Goal: Task Accomplishment & Management: Complete application form

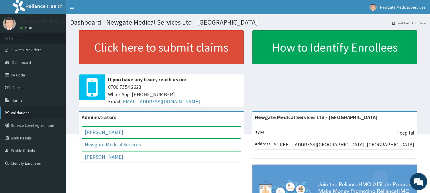
click at [17, 111] on link "Validations" at bounding box center [33, 113] width 66 height 13
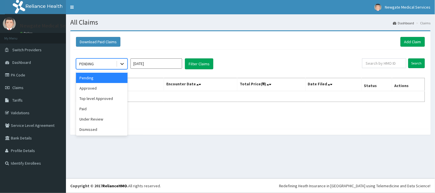
click at [124, 62] on icon at bounding box center [122, 64] width 6 height 6
click at [105, 87] on div "Approved" at bounding box center [102, 88] width 52 height 10
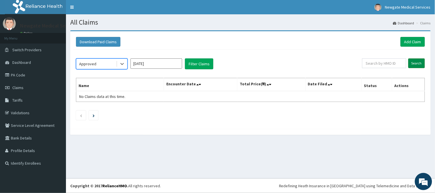
click at [418, 62] on input "Search" at bounding box center [416, 63] width 17 height 10
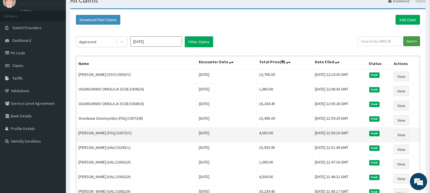
scroll to position [32, 0]
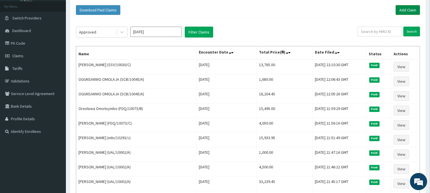
click at [413, 12] on link "Add Claim" at bounding box center [408, 10] width 24 height 10
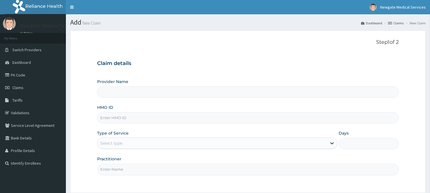
type input "Newgate Medical Services Ltd - [GEOGRAPHIC_DATA]"
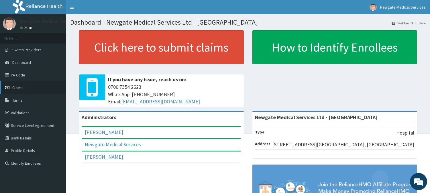
click at [19, 92] on link "Claims" at bounding box center [33, 87] width 66 height 13
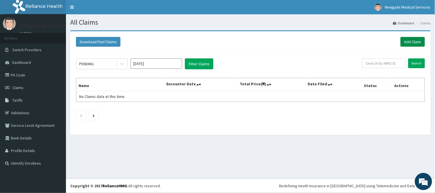
click at [420, 39] on link "Add Claim" at bounding box center [412, 42] width 24 height 10
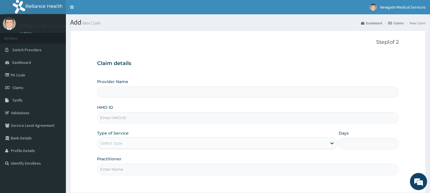
type input "Newgate Medical Services Ltd - [GEOGRAPHIC_DATA]"
paste input "OTG/10239/E"
type input "OTG/10239/E"
click at [122, 138] on div "Select type" at bounding box center [217, 143] width 240 height 11
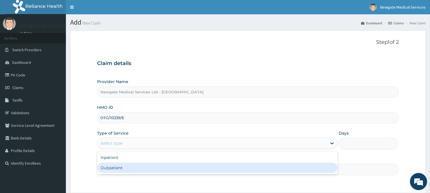
click at [112, 168] on div "Outpatient" at bounding box center [217, 168] width 240 height 10
type input "1"
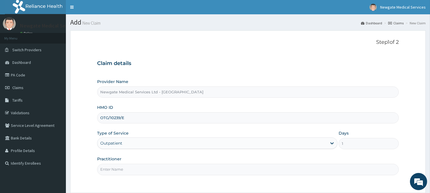
click at [113, 168] on input "Practitioner" at bounding box center [248, 169] width 302 height 11
type input "DR [PERSON_NAME]"
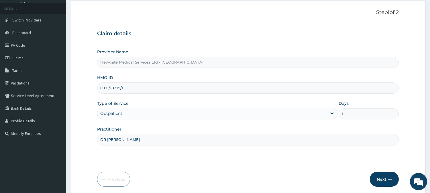
scroll to position [51, 0]
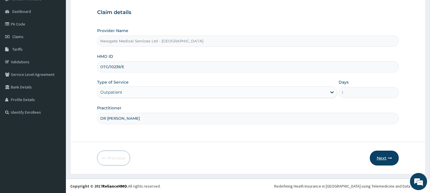
click at [379, 155] on button "Next" at bounding box center [384, 158] width 29 height 15
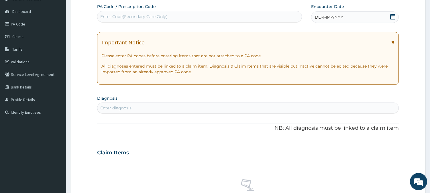
click at [340, 18] on span "DD-MM-YYYY" at bounding box center [329, 17] width 28 height 6
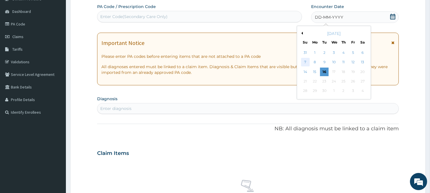
click at [303, 62] on div "7" at bounding box center [305, 62] width 9 height 9
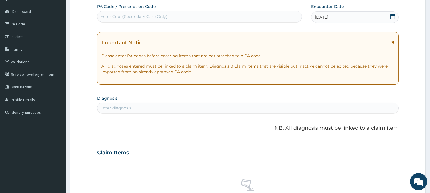
click at [172, 101] on section "Diagnosis Enter diagnosis" at bounding box center [248, 103] width 302 height 19
click at [139, 110] on div "Enter diagnosis" at bounding box center [247, 107] width 301 height 9
type input "MALAR"
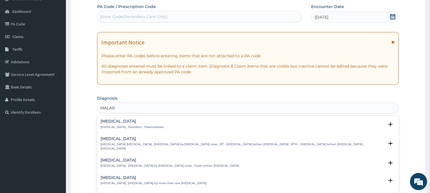
click at [119, 128] on p "Malaria , Paludism , Plasmodiosis" at bounding box center [132, 127] width 63 height 4
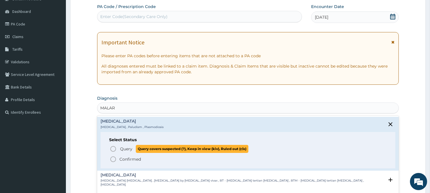
click at [118, 148] on span "Query Query covers suspected (?), Keep in view (kiv), Ruled out (r/o)" at bounding box center [248, 149] width 277 height 8
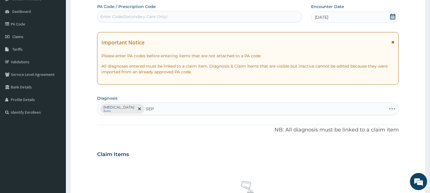
type input "SEPS"
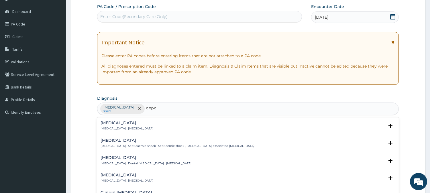
click at [116, 128] on p "Systemic infection , Sepsis" at bounding box center [127, 129] width 53 height 4
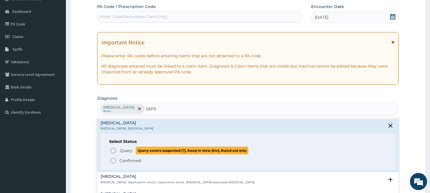
click at [113, 150] on icon "status option query" at bounding box center [113, 150] width 7 height 7
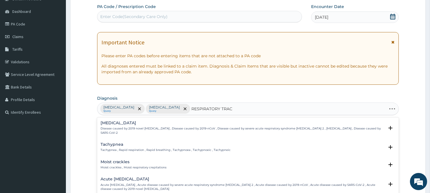
type input "RESPIRATORY TRACT"
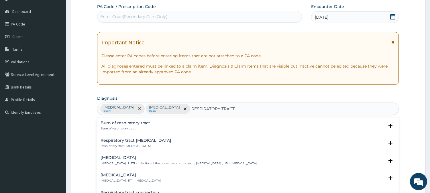
click at [136, 175] on h4 "Respiratory tract infection" at bounding box center [131, 175] width 60 height 4
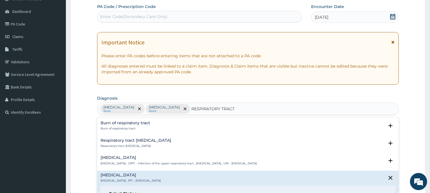
scroll to position [64, 0]
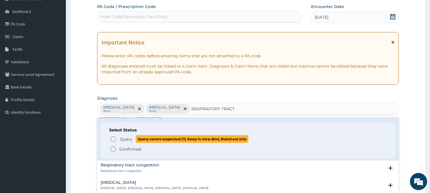
click at [118, 138] on span "Query Query covers suspected (?), Keep in view (kiv), Ruled out (r/o)" at bounding box center [248, 139] width 277 height 8
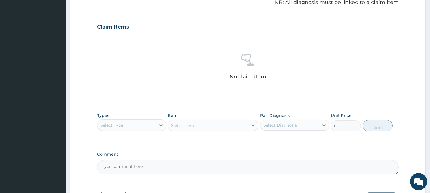
scroll to position [210, 0]
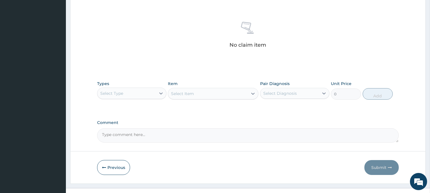
click at [141, 95] on div "Select Type" at bounding box center [126, 93] width 58 height 9
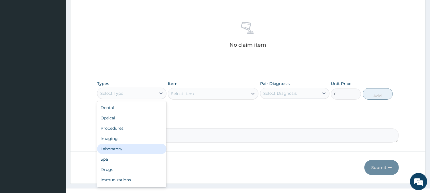
click at [130, 146] on div "Laboratory" at bounding box center [131, 149] width 69 height 10
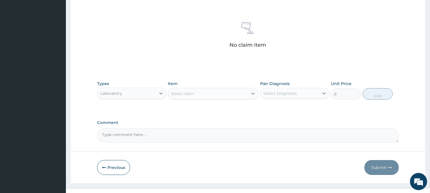
drag, startPoint x: 200, startPoint y: 93, endPoint x: 206, endPoint y: 92, distance: 6.2
click at [200, 93] on div "Select Item" at bounding box center [208, 93] width 80 height 9
type input "2"
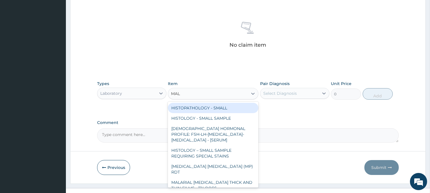
type input "MALA"
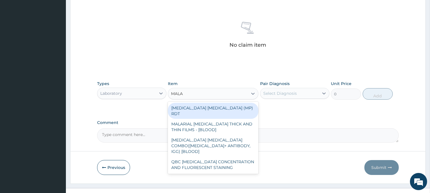
click at [216, 107] on div "MALARIA PARASITE (MP) RDT" at bounding box center [213, 111] width 91 height 16
type input "1500"
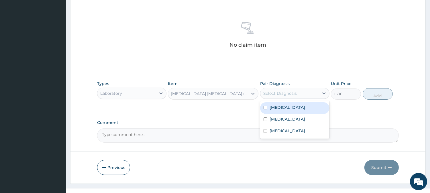
click at [280, 94] on div "Select Diagnosis" at bounding box center [280, 94] width 34 height 6
click at [280, 108] on label "Malaria" at bounding box center [288, 108] width 36 height 6
checkbox input "true"
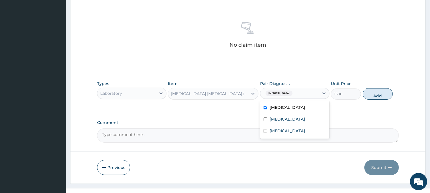
drag, startPoint x: 379, startPoint y: 96, endPoint x: 229, endPoint y: 95, distance: 150.8
click at [380, 97] on button "Add" at bounding box center [378, 93] width 30 height 11
type input "0"
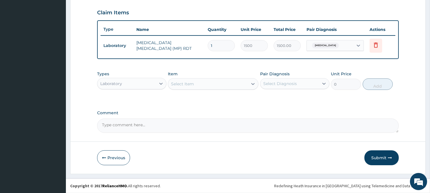
scroll to position [192, 0]
drag, startPoint x: 217, startPoint y: 85, endPoint x: 218, endPoint y: 83, distance: 3.1
click at [217, 85] on div "Select Item" at bounding box center [208, 84] width 80 height 9
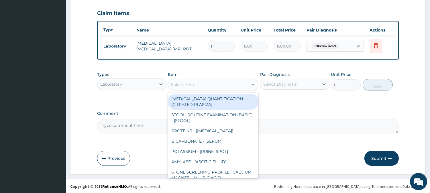
type input "D"
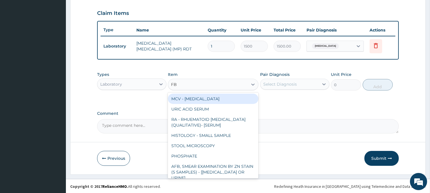
type input "FBC"
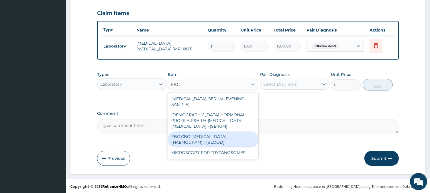
click at [210, 132] on div "FBC CBC-[MEDICAL_DATA] (HAEMOGRAM) - [BLOOD]" at bounding box center [213, 140] width 91 height 16
type input "3000"
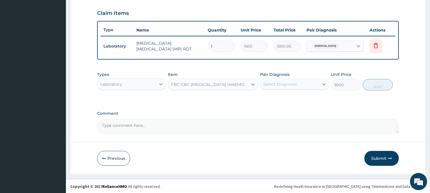
click at [289, 82] on div "Select Diagnosis" at bounding box center [280, 84] width 34 height 6
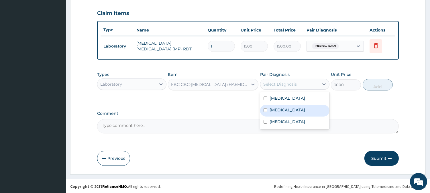
click at [281, 106] on div "[MEDICAL_DATA]" at bounding box center [294, 111] width 69 height 12
checkbox input "true"
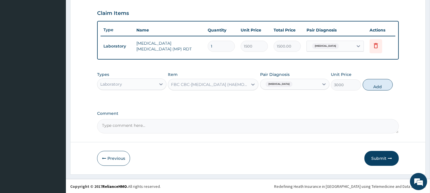
drag, startPoint x: 387, startPoint y: 82, endPoint x: 173, endPoint y: 96, distance: 214.2
click at [383, 84] on button "Add" at bounding box center [378, 84] width 30 height 11
type input "0"
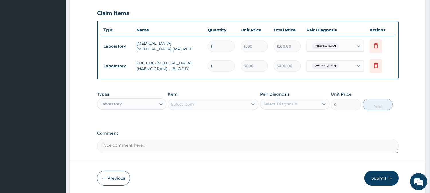
click at [129, 109] on div "Laboratory" at bounding box center [126, 103] width 58 height 9
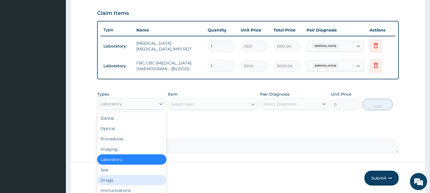
click at [105, 182] on div "Drugs" at bounding box center [131, 180] width 69 height 10
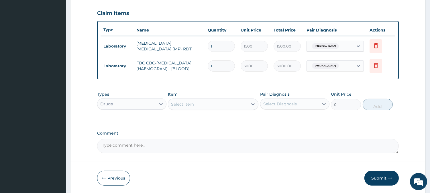
click at [234, 107] on div "Select Item" at bounding box center [208, 104] width 80 height 9
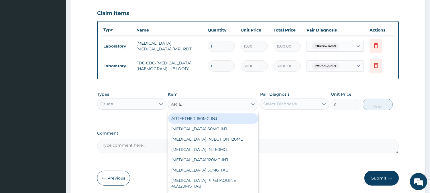
type input "ARTEM"
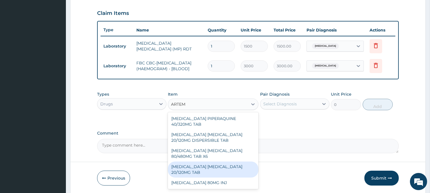
click at [235, 172] on div "ARTEMETHER LUMEFANTRINE 20/120MG TAB" at bounding box center [213, 170] width 91 height 16
type input "84"
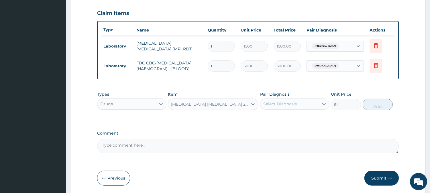
click at [292, 107] on div "Select Diagnosis" at bounding box center [280, 104] width 34 height 6
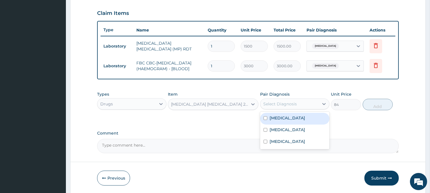
click at [293, 123] on div "Malaria" at bounding box center [294, 119] width 69 height 12
checkbox input "true"
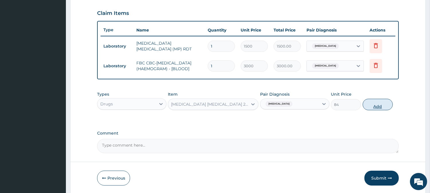
click at [375, 108] on button "Add" at bounding box center [378, 104] width 30 height 11
type input "0"
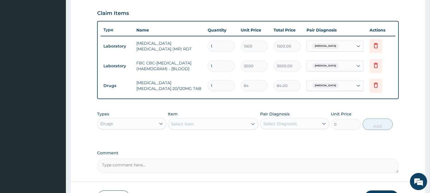
type input "18"
type input "1512.00"
type input "18"
click at [201, 124] on div "Select Item" at bounding box center [208, 124] width 80 height 9
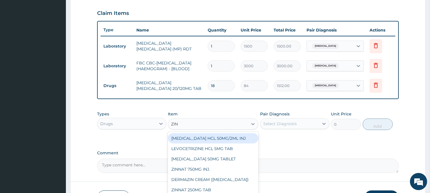
type input "ZINN"
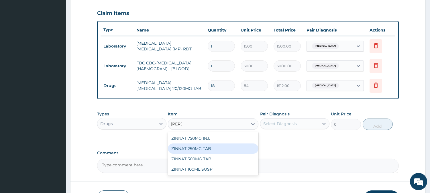
click at [217, 153] on div "ZINNAT 250MG TAB" at bounding box center [213, 149] width 91 height 10
type input "463.0499877929688"
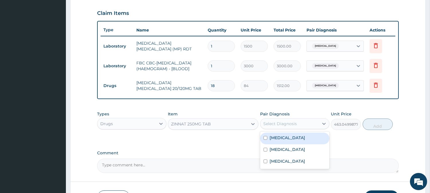
click at [284, 127] on div "Select Diagnosis" at bounding box center [280, 124] width 34 height 6
drag, startPoint x: 281, startPoint y: 138, endPoint x: 293, endPoint y: 138, distance: 12.0
click at [281, 139] on label "Malaria" at bounding box center [288, 138] width 36 height 6
checkbox input "true"
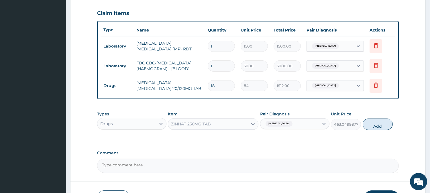
click at [383, 128] on button "Add" at bounding box center [378, 124] width 30 height 11
type input "0"
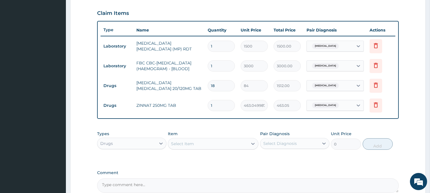
type input "10"
type input "4630.50"
type input "10"
click at [211, 148] on div "Select Item" at bounding box center [208, 143] width 80 height 9
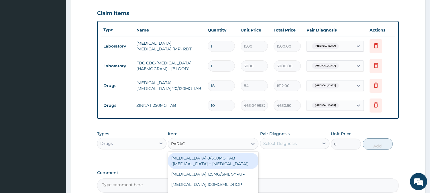
type input "PARACE"
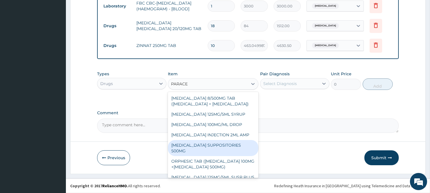
scroll to position [48, 0]
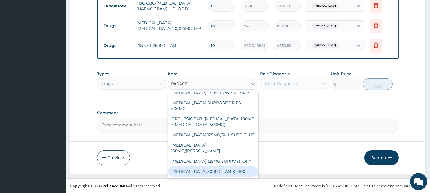
click at [217, 170] on div "PARACETAMOL 500MG TAB X 1000" at bounding box center [213, 172] width 91 height 10
type input "11.02499961853027"
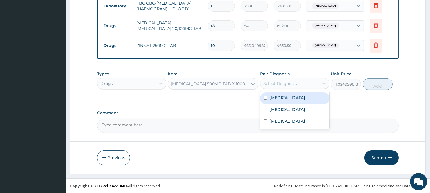
click at [293, 85] on div "Select Diagnosis" at bounding box center [280, 84] width 34 height 6
click at [292, 101] on div "Malaria" at bounding box center [294, 99] width 69 height 12
checkbox input "true"
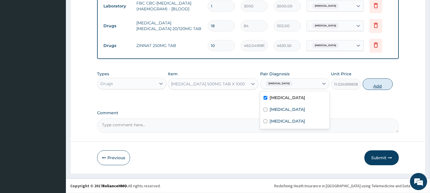
click at [376, 85] on button "Add" at bounding box center [378, 84] width 30 height 11
type input "0"
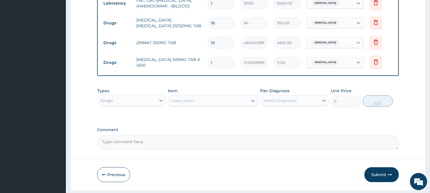
type input "0.00"
type input "9"
type input "99.22"
type input "9"
click at [216, 102] on div "Select Item" at bounding box center [208, 100] width 80 height 9
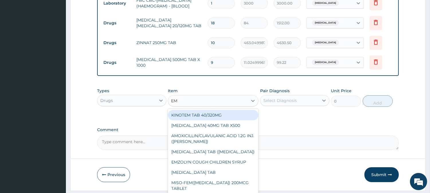
type input "EMZ"
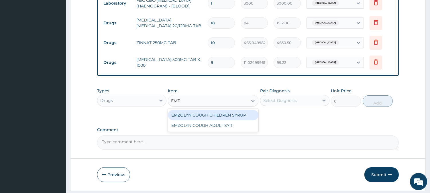
click at [224, 119] on div "EMZOLYN COUGH CHILDREN SYRUP" at bounding box center [213, 115] width 91 height 10
type input "525"
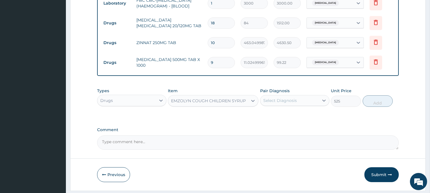
click at [304, 98] on div "Pair Diagnosis Select Diagnosis" at bounding box center [294, 97] width 69 height 19
click at [303, 104] on div "Select Diagnosis" at bounding box center [290, 100] width 58 height 9
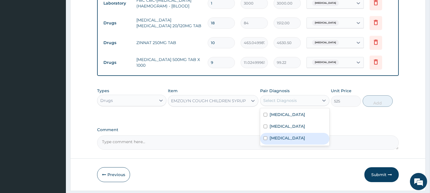
click at [289, 141] on label "Respiratory tract infection" at bounding box center [288, 138] width 36 height 6
checkbox input "true"
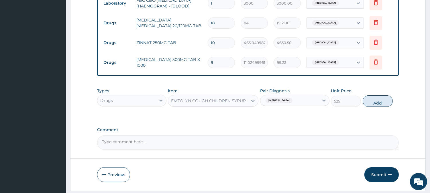
click at [381, 113] on div "Types Drugs Item EMZOLYN COUGH CHILDREN SYRUP Pair Diagnosis Respiratory tract …" at bounding box center [248, 101] width 302 height 33
drag, startPoint x: 380, startPoint y: 107, endPoint x: 385, endPoint y: 100, distance: 8.7
click at [380, 106] on button "Add" at bounding box center [378, 100] width 30 height 11
type input "0"
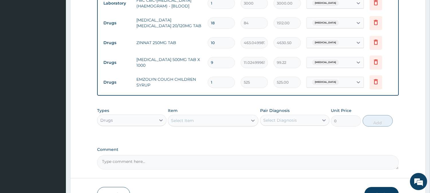
click at [206, 124] on div "Select Item" at bounding box center [208, 120] width 80 height 9
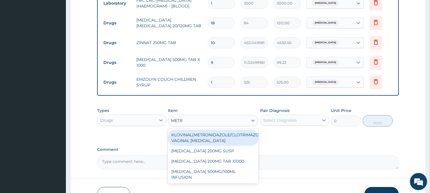
type input "METRO"
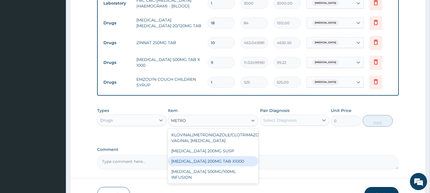
click at [221, 164] on div "METRONIDAZOLE 200MG TAB X1000" at bounding box center [213, 161] width 91 height 10
type input "52.5"
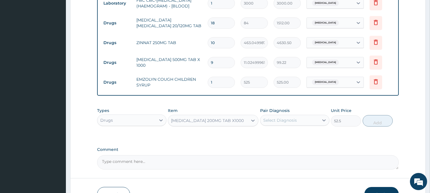
click at [271, 125] on div "Select Diagnosis" at bounding box center [290, 120] width 58 height 9
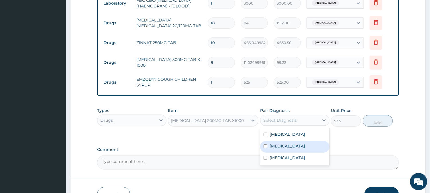
click at [284, 146] on div "Sepsis" at bounding box center [294, 147] width 69 height 12
checkbox input "true"
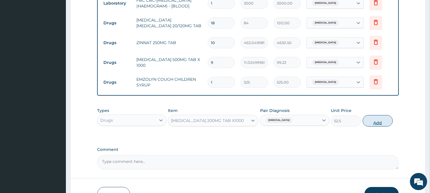
click at [381, 124] on button "Add" at bounding box center [378, 120] width 30 height 11
type input "0"
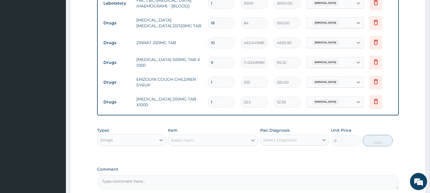
type input "15"
type input "787.50"
type input "15"
click at [126, 145] on div "Drugs" at bounding box center [126, 140] width 58 height 9
click at [127, 177] on div "Procedures" at bounding box center [131, 175] width 69 height 10
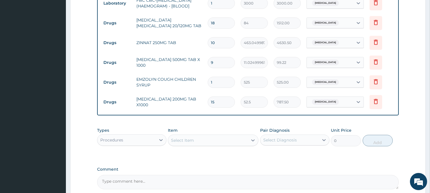
click at [210, 145] on div "Select Item" at bounding box center [208, 140] width 80 height 9
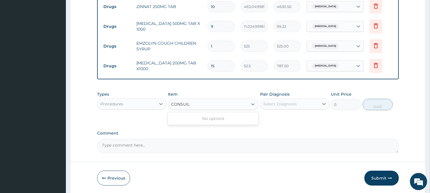
scroll to position [315, 0]
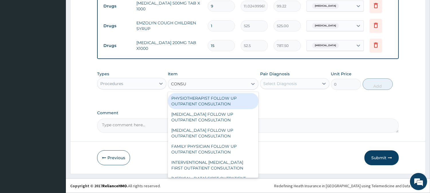
type input "CONSUL"
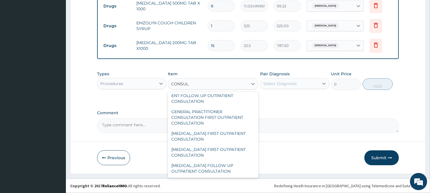
scroll to position [255, 0]
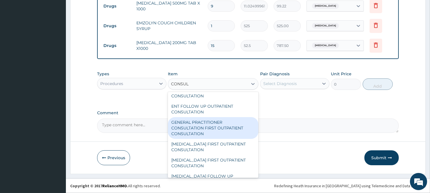
click at [207, 131] on div "GENERAL PRACTITIONER CONSULTATION FIRST OUTPATIENT CONSULTATION" at bounding box center [213, 128] width 91 height 22
type input "3000"
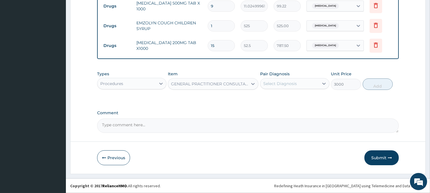
click at [268, 85] on div "Select Diagnosis" at bounding box center [280, 84] width 34 height 6
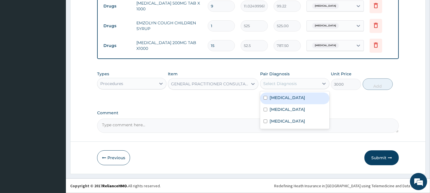
drag, startPoint x: 272, startPoint y: 97, endPoint x: 277, endPoint y: 109, distance: 13.8
click at [273, 98] on label "[MEDICAL_DATA]" at bounding box center [288, 98] width 36 height 6
checkbox input "true"
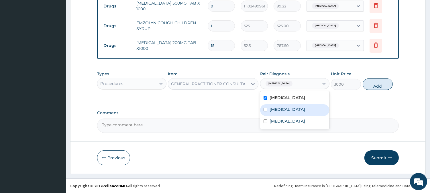
drag, startPoint x: 277, startPoint y: 109, endPoint x: 281, endPoint y: 119, distance: 10.3
click at [278, 111] on label "[MEDICAL_DATA]" at bounding box center [288, 110] width 36 height 6
checkbox input "true"
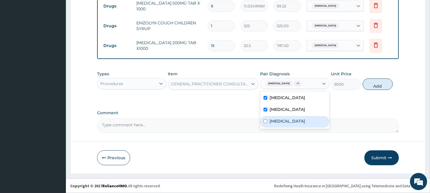
click at [281, 120] on label "Respiratory tract infection" at bounding box center [288, 121] width 36 height 6
checkbox input "true"
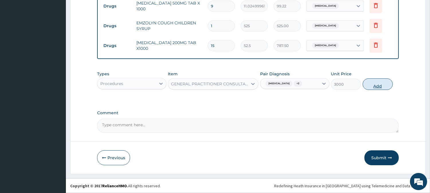
click at [380, 87] on button "Add" at bounding box center [378, 84] width 30 height 11
type input "0"
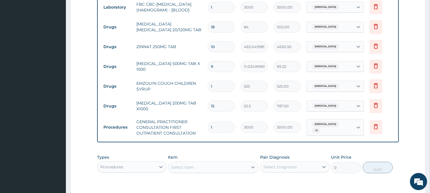
scroll to position [338, 0]
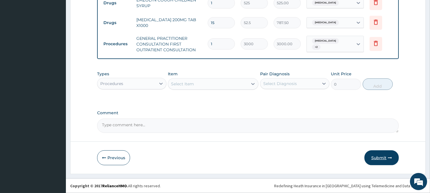
click at [385, 157] on button "Submit" at bounding box center [382, 157] width 34 height 15
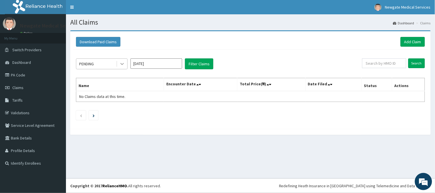
click at [125, 63] on div at bounding box center [122, 64] width 10 height 10
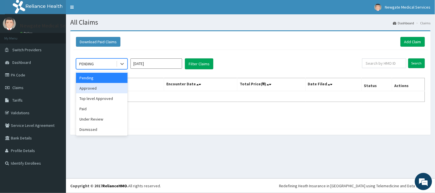
click at [109, 88] on div "Approved" at bounding box center [102, 88] width 52 height 10
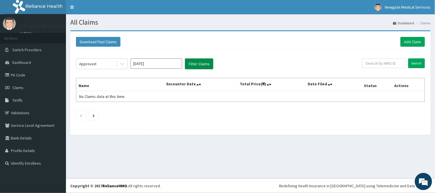
click at [204, 66] on button "Filter Claims" at bounding box center [199, 63] width 28 height 11
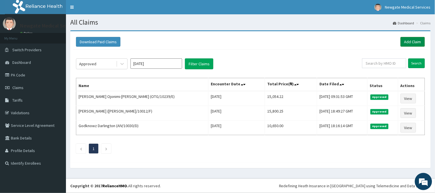
click at [402, 40] on link "Add Claim" at bounding box center [412, 42] width 24 height 10
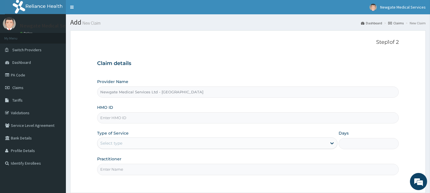
paste input "OTG/10239/E"
type input "OTG/10239/D"
click at [128, 146] on div "Select type" at bounding box center [212, 143] width 230 height 9
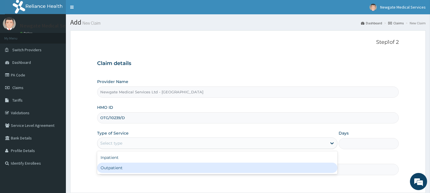
click at [131, 165] on div "Outpatient" at bounding box center [217, 168] width 240 height 10
type input "1"
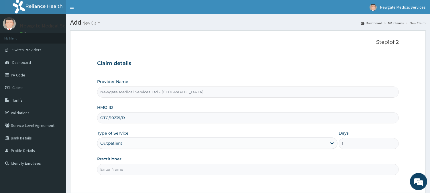
click at [132, 168] on input "Practitioner" at bounding box center [248, 169] width 302 height 11
type input "DR AGBENLA"
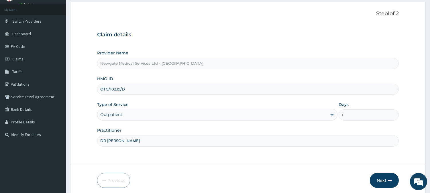
scroll to position [51, 0]
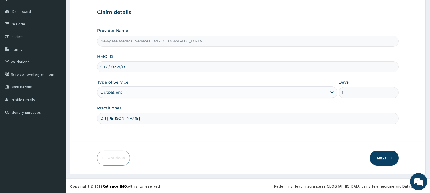
click at [376, 157] on button "Next" at bounding box center [384, 158] width 29 height 15
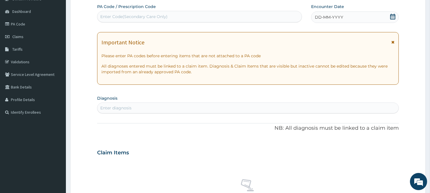
click at [334, 16] on span "DD-MM-YYYY" at bounding box center [329, 17] width 28 height 6
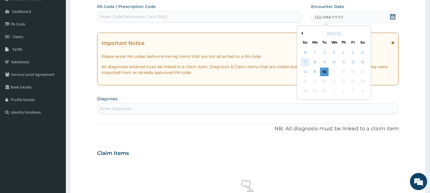
click at [308, 61] on div "7" at bounding box center [305, 62] width 9 height 9
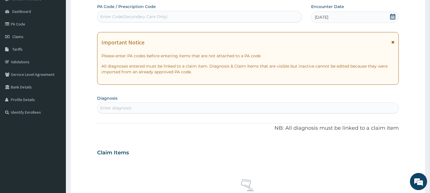
click at [142, 111] on div "Enter diagnosis" at bounding box center [247, 107] width 301 height 9
type input "MALA"
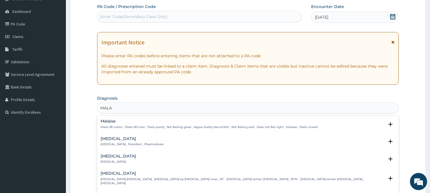
click at [116, 141] on div "Malaria Malaria , Paludism , Plasmodiosis" at bounding box center [132, 142] width 63 height 10
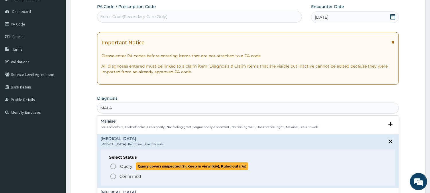
click at [119, 165] on span "Query Query covers suspected (?), Keep in view (kiv), Ruled out (r/o)" at bounding box center [248, 167] width 277 height 8
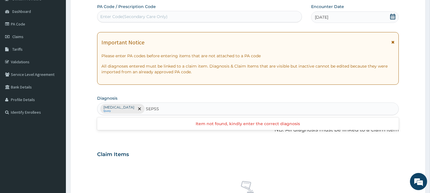
type input "SEPS"
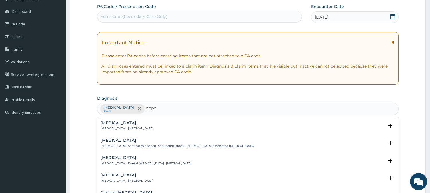
click at [120, 124] on h4 "Sepsis" at bounding box center [127, 123] width 53 height 4
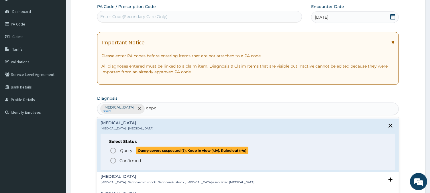
click at [115, 148] on circle "status option query" at bounding box center [113, 150] width 5 height 5
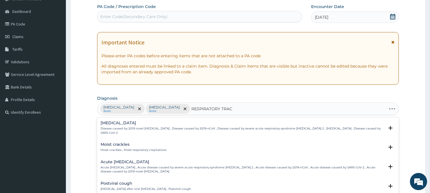
type input "RESPIRATORY TRACT"
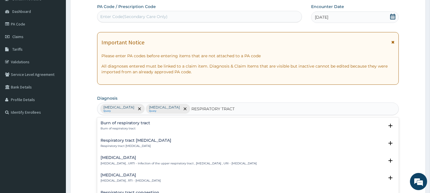
scroll to position [32, 0]
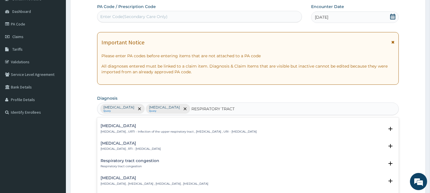
click at [138, 145] on h4 "Respiratory tract infection" at bounding box center [131, 143] width 60 height 4
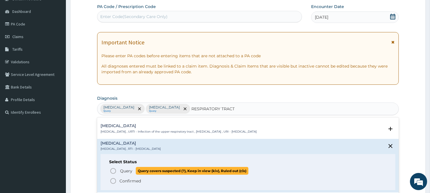
click at [127, 171] on span "Query" at bounding box center [126, 171] width 12 height 6
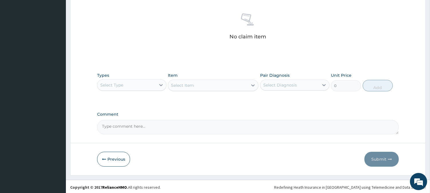
scroll to position [220, 0]
click at [141, 79] on div "Select Type" at bounding box center [126, 83] width 58 height 9
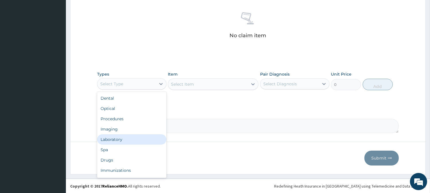
drag, startPoint x: 133, startPoint y: 140, endPoint x: 120, endPoint y: 89, distance: 52.3
click at [133, 138] on div "Laboratory" at bounding box center [131, 139] width 69 height 10
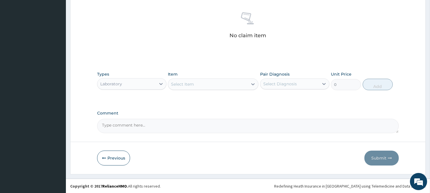
click at [220, 91] on div "Types option Laboratory, selected. Select is focused ,type to refine list, pres…" at bounding box center [248, 80] width 302 height 25
click at [220, 86] on div "Select Item" at bounding box center [208, 84] width 80 height 9
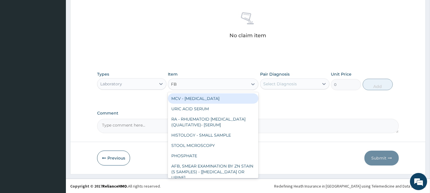
type input "FBC"
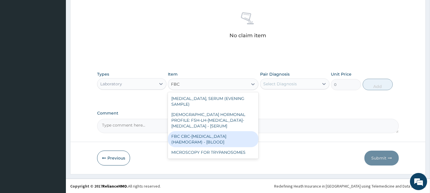
click at [221, 131] on div "FBC CBC-COMPLETE BLOOD COUNT (HAEMOGRAM) - [BLOOD]" at bounding box center [213, 139] width 91 height 16
type input "3000"
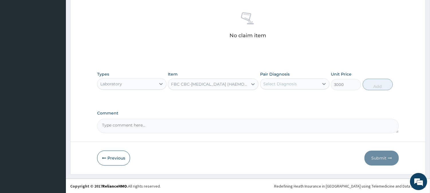
click at [275, 93] on div "Types Laboratory Item FBC CBC-COMPLETE BLOOD COUNT (HAEMOGRAM) - [BLOOD] Pair D…" at bounding box center [248, 80] width 302 height 25
click at [276, 87] on div "Select Diagnosis" at bounding box center [290, 83] width 58 height 9
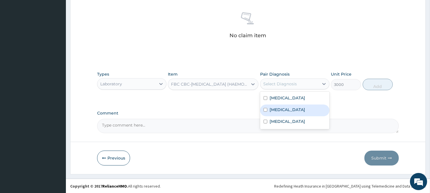
click at [287, 107] on div "Sepsis" at bounding box center [294, 111] width 69 height 12
checkbox input "true"
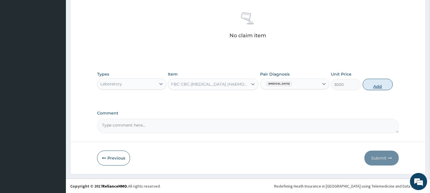
click at [377, 88] on button "Add" at bounding box center [378, 84] width 30 height 11
type input "0"
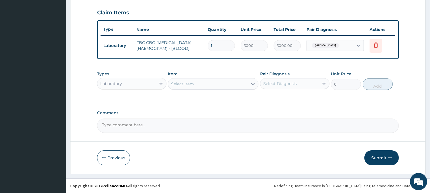
scroll to position [195, 0]
click at [223, 85] on div "Select Item" at bounding box center [208, 83] width 80 height 9
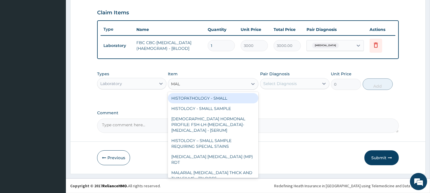
type input "MALA"
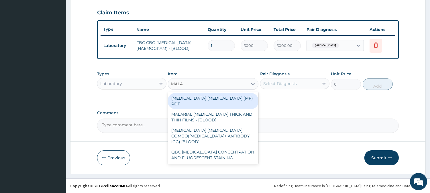
drag, startPoint x: 193, startPoint y: 101, endPoint x: 196, endPoint y: 97, distance: 4.9
click at [193, 101] on div "[MEDICAL_DATA] [MEDICAL_DATA] (MP) RDT" at bounding box center [213, 101] width 91 height 16
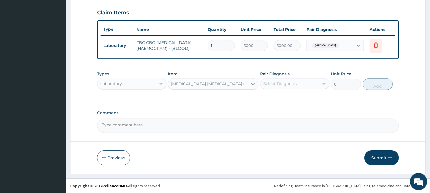
type input "1500"
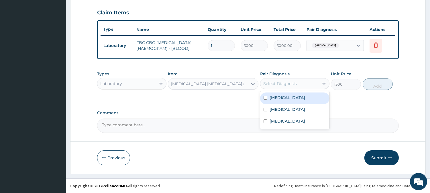
click at [287, 88] on div "Select Diagnosis" at bounding box center [290, 83] width 58 height 9
click at [281, 102] on div "Malaria" at bounding box center [294, 99] width 69 height 12
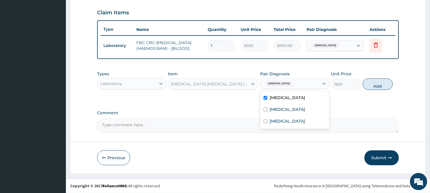
checkbox input "true"
click at [376, 87] on button "Add" at bounding box center [378, 84] width 30 height 11
type input "0"
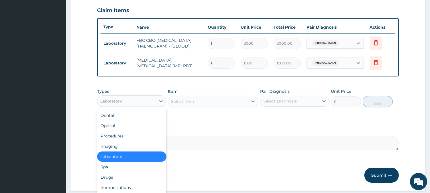
click at [130, 105] on div "Laboratory" at bounding box center [126, 101] width 58 height 9
click at [112, 177] on div "Drugs" at bounding box center [131, 177] width 69 height 10
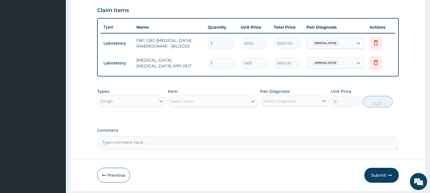
click at [211, 104] on div "Select Item" at bounding box center [208, 101] width 80 height 9
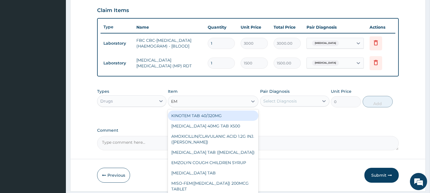
type input "EMZ"
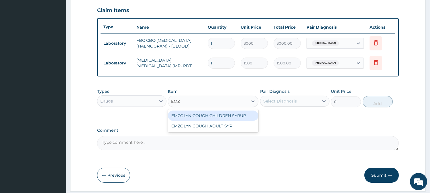
click at [227, 116] on div "EMZOLYN COUGH CHILDREN SYRUP" at bounding box center [213, 116] width 91 height 10
type input "525"
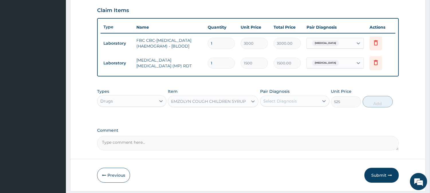
click at [264, 104] on div "Select Diagnosis" at bounding box center [280, 101] width 34 height 6
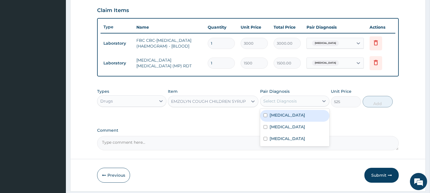
click at [271, 116] on label "Malaria" at bounding box center [288, 115] width 36 height 6
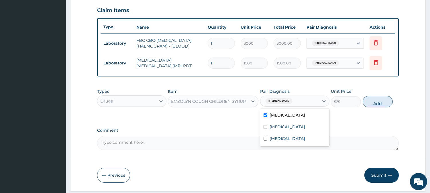
click at [271, 116] on label "Malaria" at bounding box center [288, 115] width 36 height 6
checkbox input "false"
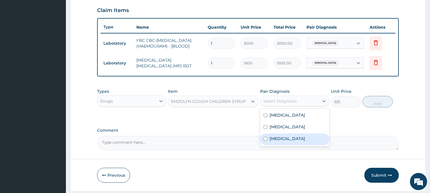
click at [277, 142] on label "Respiratory tract infection" at bounding box center [288, 139] width 36 height 6
checkbox input "true"
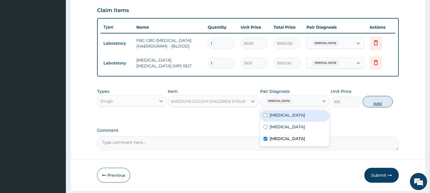
click at [385, 105] on button "Add" at bounding box center [378, 101] width 30 height 11
type input "0"
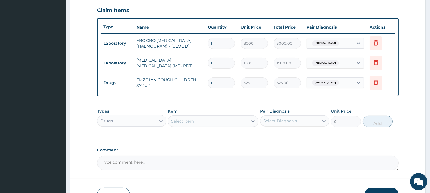
click at [217, 123] on div "Select Item" at bounding box center [208, 121] width 80 height 9
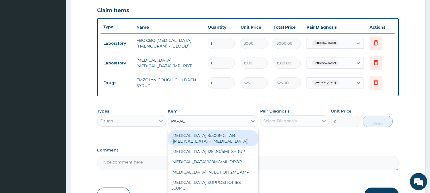
type input "PARACE"
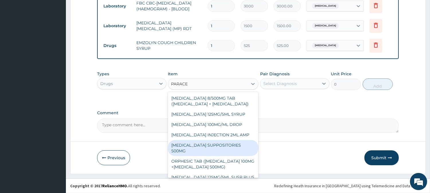
scroll to position [48, 0]
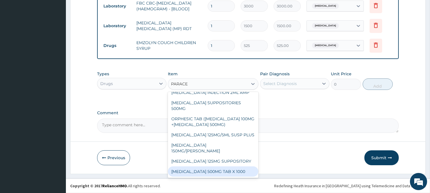
click at [204, 172] on div "PARACETAMOL 500MG TAB X 1000" at bounding box center [213, 172] width 91 height 10
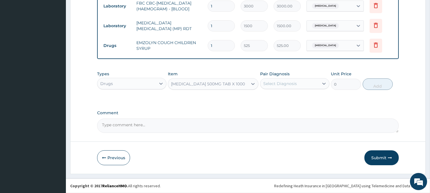
type input "11.02499961853027"
click at [309, 87] on div "Select Diagnosis" at bounding box center [290, 83] width 58 height 9
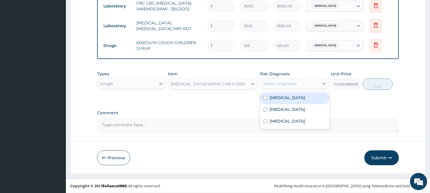
click at [287, 99] on div "Malaria" at bounding box center [294, 99] width 69 height 12
checkbox input "true"
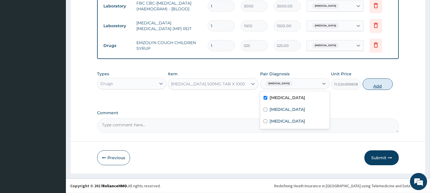
click at [367, 86] on button "Add" at bounding box center [378, 84] width 30 height 11
type input "0"
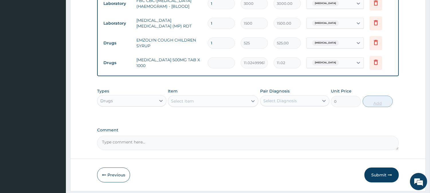
type input "0.00"
type input "9"
type input "99.22"
type input "9"
click at [143, 105] on div "Drugs" at bounding box center [126, 100] width 58 height 9
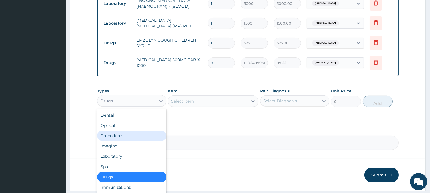
click at [120, 141] on div "Procedures" at bounding box center [131, 136] width 69 height 10
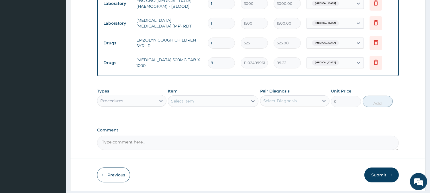
click at [223, 103] on div "Select Item" at bounding box center [208, 101] width 80 height 9
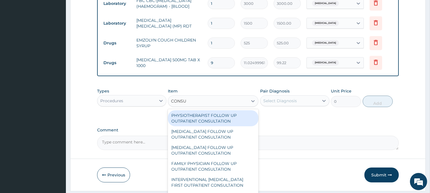
type input "CONSUL"
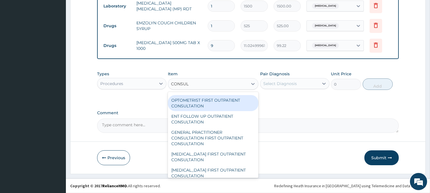
scroll to position [255, 0]
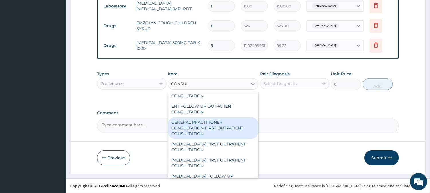
click at [220, 125] on div "GENERAL PRACTITIONER CONSULTATION FIRST OUTPATIENT CONSULTATION" at bounding box center [213, 128] width 91 height 22
type input "3000"
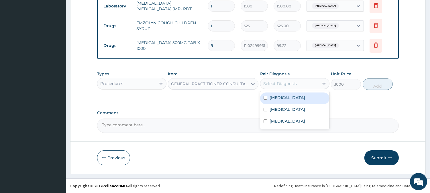
click at [289, 85] on div "Select Diagnosis" at bounding box center [280, 84] width 34 height 6
click at [286, 95] on div "Malaria" at bounding box center [294, 99] width 69 height 12
checkbox input "true"
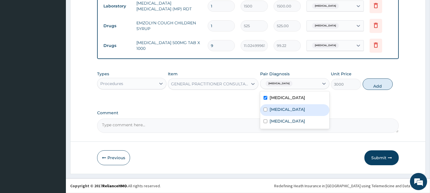
drag, startPoint x: 276, startPoint y: 111, endPoint x: 279, endPoint y: 119, distance: 9.3
click at [276, 112] on div "Sepsis" at bounding box center [294, 110] width 69 height 12
checkbox input "true"
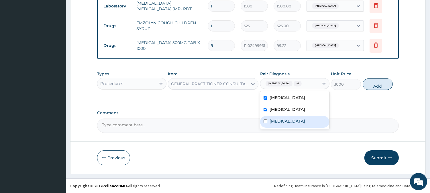
click at [279, 119] on label "Respiratory tract infection" at bounding box center [288, 121] width 36 height 6
checkbox input "true"
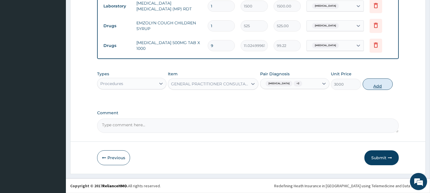
click at [366, 88] on button "Add" at bounding box center [378, 84] width 30 height 11
type input "0"
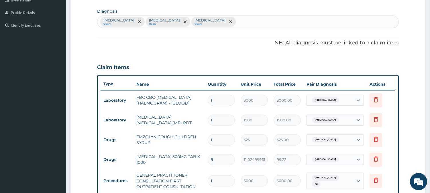
scroll to position [278, 0]
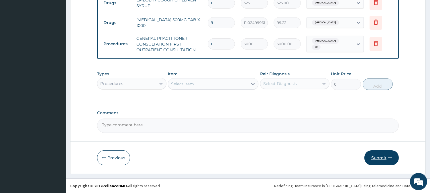
click at [384, 160] on button "Submit" at bounding box center [382, 157] width 34 height 15
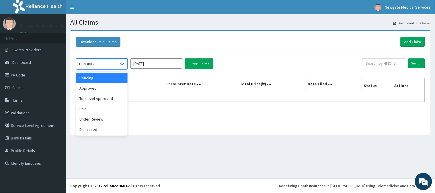
click at [120, 67] on div at bounding box center [122, 64] width 10 height 10
click at [119, 84] on div "Approved" at bounding box center [102, 88] width 52 height 10
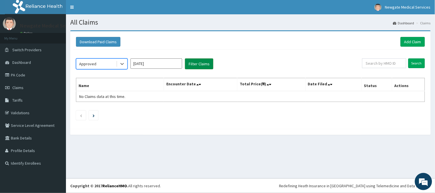
click at [189, 67] on button "Filter Claims" at bounding box center [199, 63] width 28 height 11
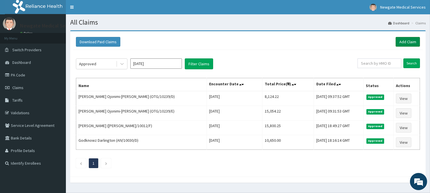
click at [408, 41] on link "Add Claim" at bounding box center [408, 42] width 24 height 10
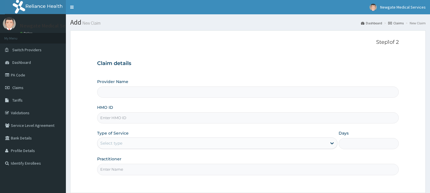
type input "Newgate Medical Services Ltd - Ikorodu"
drag, startPoint x: 137, startPoint y: 117, endPoint x: 136, endPoint y: 113, distance: 4.0
paste input "OTG/10239/E"
type input "OTG/10239/C"
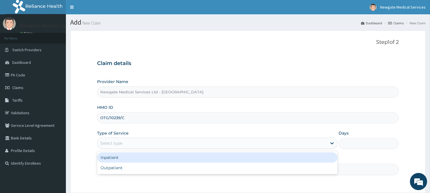
click at [144, 148] on div "Select type" at bounding box center [217, 143] width 240 height 11
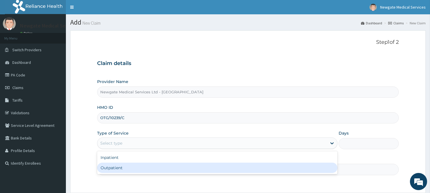
click at [144, 167] on div "Outpatient" at bounding box center [217, 168] width 240 height 10
type input "1"
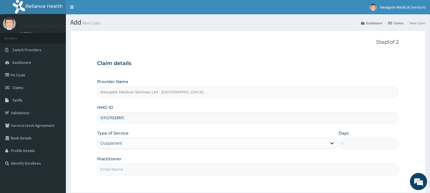
click at [144, 167] on input "Practitioner" at bounding box center [248, 169] width 302 height 11
type input "DR AGBENLA"
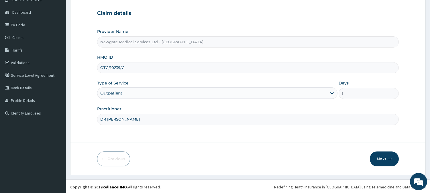
scroll to position [51, 0]
click at [379, 160] on button "Next" at bounding box center [384, 158] width 29 height 15
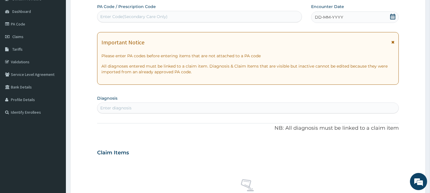
click at [331, 18] on span "DD-MM-YYYY" at bounding box center [329, 17] width 28 height 6
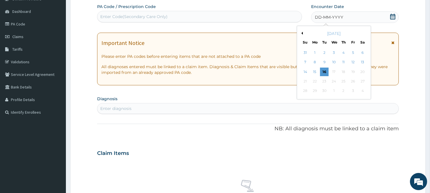
click at [304, 62] on div "7" at bounding box center [305, 62] width 9 height 9
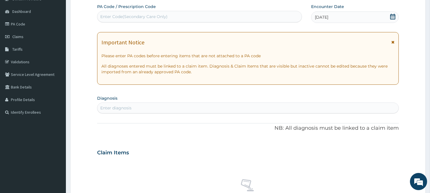
click at [171, 107] on div "Enter diagnosis" at bounding box center [247, 107] width 301 height 9
type input "MALA"
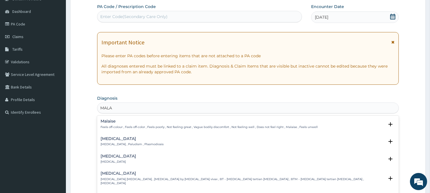
click at [115, 147] on div "Malaria Malaria , Paludism , Plasmodiosis Select Status Query Query covers susp…" at bounding box center [248, 143] width 295 height 13
click at [119, 143] on p "Malaria , Paludism , Plasmodiosis" at bounding box center [132, 144] width 63 height 4
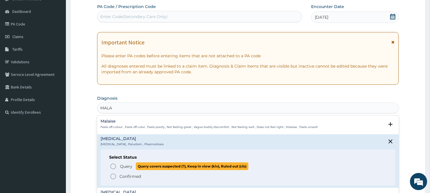
click at [114, 163] on span "Query Query covers suspected (?), Keep in view (kiv), Ruled out (r/o)" at bounding box center [248, 167] width 277 height 8
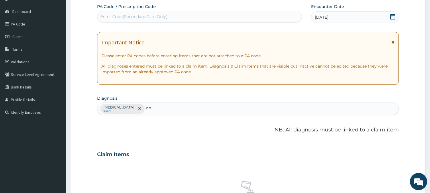
type input "SEP"
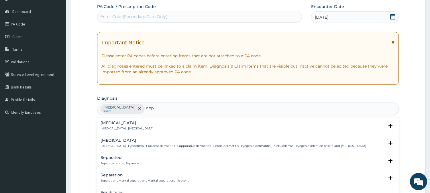
click at [120, 127] on p "Systemic infection , Sepsis" at bounding box center [127, 129] width 53 height 4
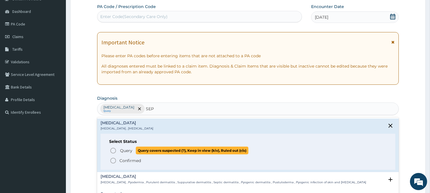
click at [116, 150] on circle "status option query" at bounding box center [113, 150] width 5 height 5
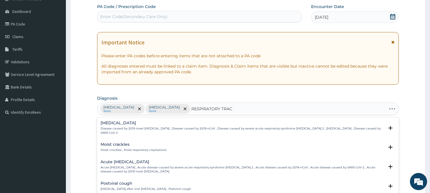
type input "RESPIRATORY TRACT"
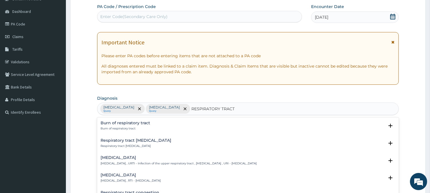
scroll to position [32, 0]
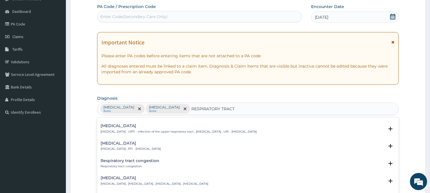
click at [141, 147] on p "Respiratory tract infection , RTI - Respiratory tract infection" at bounding box center [131, 149] width 60 height 4
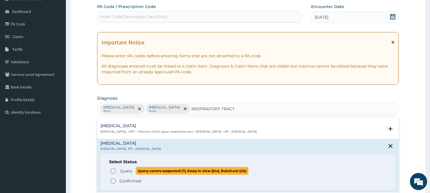
click at [119, 171] on span "Query Query covers suspected (?), Keep in view (kiv), Ruled out (r/o)" at bounding box center [248, 171] width 277 height 8
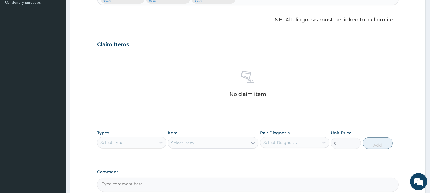
scroll to position [210, 0]
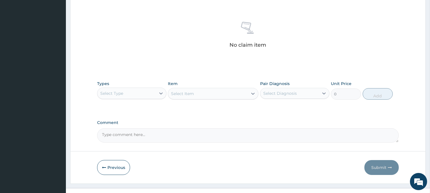
click at [138, 99] on div "Types Select Type" at bounding box center [131, 90] width 69 height 19
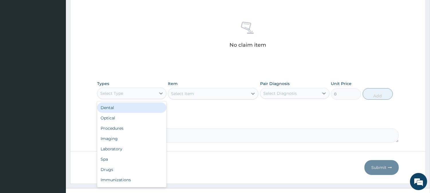
click at [144, 93] on div "Select Type" at bounding box center [126, 93] width 58 height 9
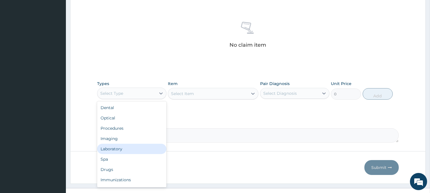
click at [125, 150] on div "Laboratory" at bounding box center [131, 149] width 69 height 10
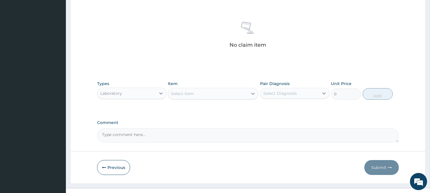
click at [220, 96] on div "Select Item" at bounding box center [208, 93] width 80 height 9
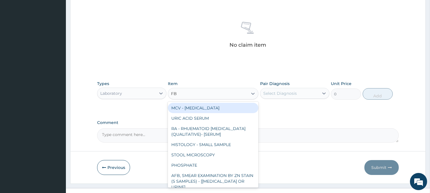
type input "FBC"
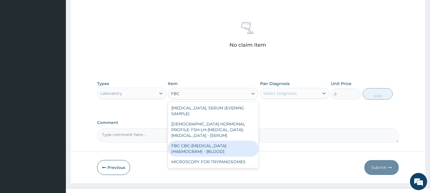
click at [221, 141] on div "FBC CBC-COMPLETE BLOOD COUNT (HAEMOGRAM) - [BLOOD]" at bounding box center [213, 149] width 91 height 16
type input "3000"
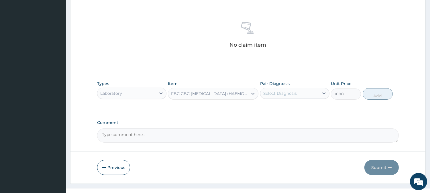
click at [281, 99] on div "Pair Diagnosis Select Diagnosis" at bounding box center [294, 90] width 69 height 19
click at [284, 95] on div "Select Diagnosis" at bounding box center [280, 94] width 34 height 6
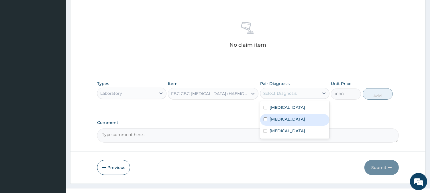
click at [285, 116] on div "Sepsis" at bounding box center [294, 120] width 69 height 12
checkbox input "true"
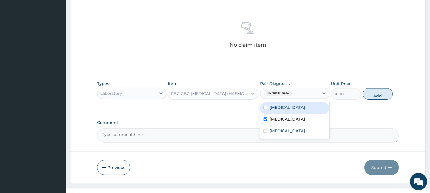
drag, startPoint x: 373, startPoint y: 98, endPoint x: 331, endPoint y: 103, distance: 42.2
click at [373, 97] on button "Add" at bounding box center [378, 93] width 30 height 11
type input "0"
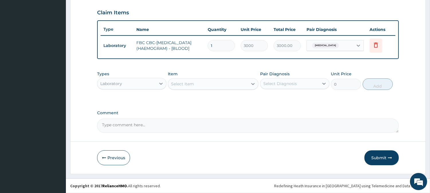
scroll to position [195, 0]
click at [238, 82] on div "Select Item" at bounding box center [208, 83] width 80 height 9
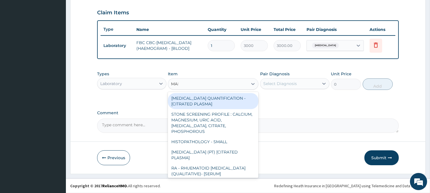
type input "MALA"
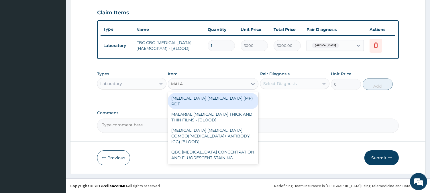
click at [230, 97] on div "MALARIA PARASITE (MP) RDT" at bounding box center [213, 101] width 91 height 16
type input "1500"
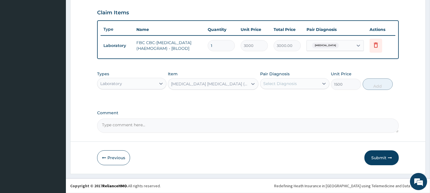
click at [295, 79] on div "Select Diagnosis" at bounding box center [290, 83] width 58 height 9
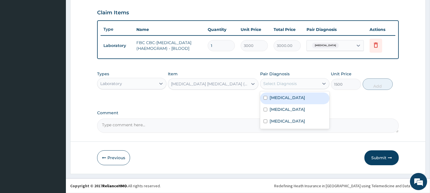
click at [299, 95] on div "Malaria" at bounding box center [294, 99] width 69 height 12
checkbox input "true"
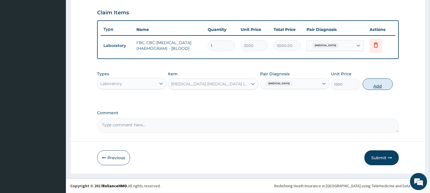
click at [370, 83] on button "Add" at bounding box center [378, 84] width 30 height 11
type input "0"
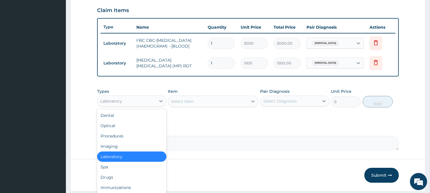
click at [133, 102] on div "Laboratory" at bounding box center [126, 101] width 58 height 9
click at [106, 178] on div "Drugs" at bounding box center [131, 177] width 69 height 10
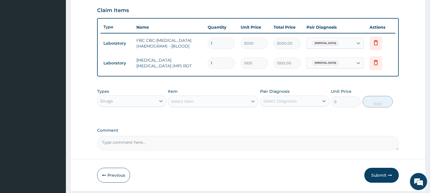
click at [191, 104] on div "Select Item" at bounding box center [182, 102] width 23 height 6
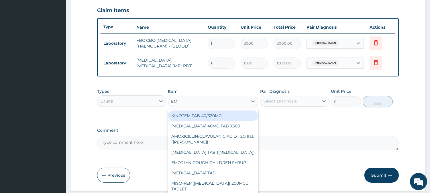
type input "EMZ"
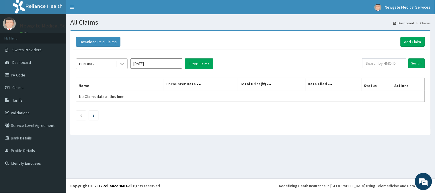
click at [123, 64] on icon at bounding box center [121, 64] width 3 height 2
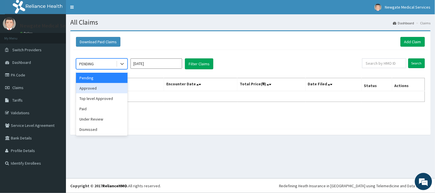
click at [104, 90] on div "Approved" at bounding box center [102, 88] width 52 height 10
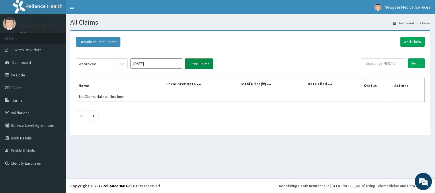
click at [195, 62] on button "Filter Claims" at bounding box center [199, 63] width 28 height 11
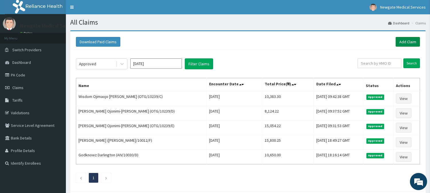
click at [401, 42] on link "Add Claim" at bounding box center [408, 42] width 24 height 10
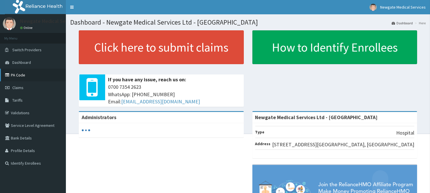
click at [33, 70] on link "PA Code" at bounding box center [33, 75] width 66 height 13
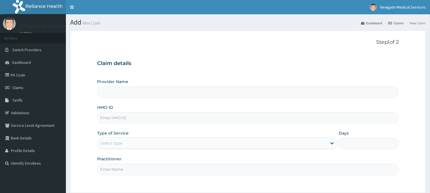
type input "Newgate Medical Services Ltd - [GEOGRAPHIC_DATA]"
paste input "OTG/10239/E"
type input "OTG/10239/A"
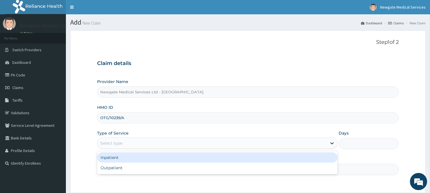
click at [119, 146] on div "Select type" at bounding box center [212, 143] width 230 height 9
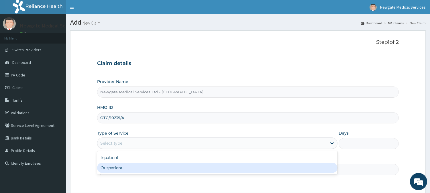
click at [128, 167] on div "Outpatient" at bounding box center [217, 168] width 240 height 10
type input "1"
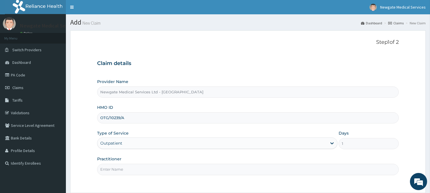
click at [128, 167] on input "Practitioner" at bounding box center [248, 169] width 302 height 11
type input "DR [PERSON_NAME]"
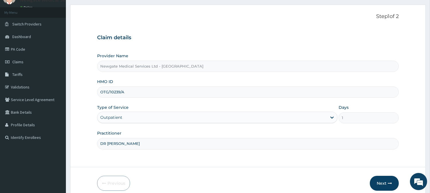
scroll to position [51, 0]
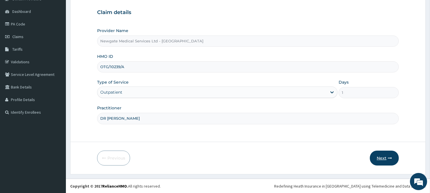
click at [375, 156] on button "Next" at bounding box center [384, 158] width 29 height 15
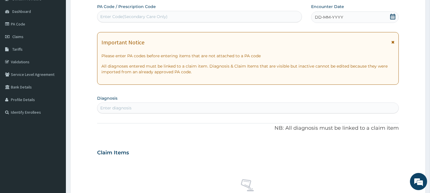
click at [134, 10] on div "PA Code / Prescription Code Enter Code(Secondary Care Only)" at bounding box center [199, 13] width 205 height 19
click at [131, 15] on div "Enter Code(Secondary Care Only)" at bounding box center [133, 17] width 67 height 6
paste input "PA/948D72"
type input "PA/948D72"
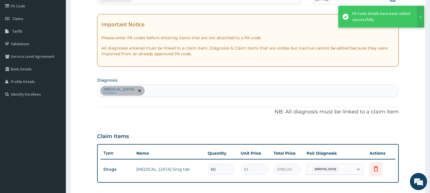
scroll to position [115, 0]
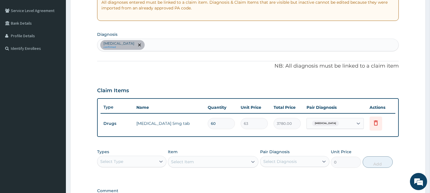
click at [167, 49] on div "[MEDICAL_DATA] confirmed" at bounding box center [247, 45] width 301 height 12
type input "MALA"
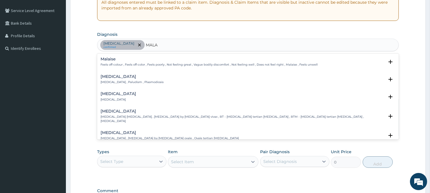
click at [127, 85] on div "[MEDICAL_DATA] [MEDICAL_DATA] , Paludism , Plasmodiosis Select Status Query Que…" at bounding box center [248, 81] width 295 height 13
click at [128, 83] on p "[MEDICAL_DATA] , Paludism , Plasmodiosis" at bounding box center [132, 82] width 63 height 4
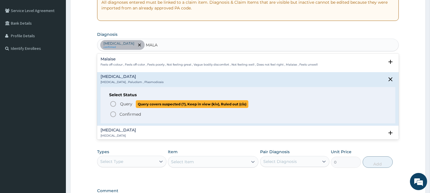
click at [118, 104] on span "Query Query covers suspected (?), Keep in view (kiv), Ruled out (r/o)" at bounding box center [248, 104] width 277 height 8
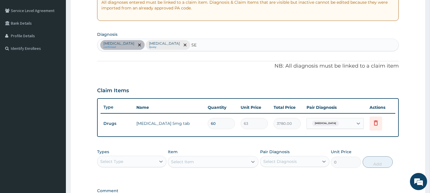
type input "SEP"
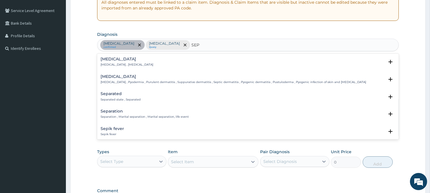
click at [120, 62] on div "Sepsis Systemic infection , Sepsis" at bounding box center [127, 62] width 53 height 10
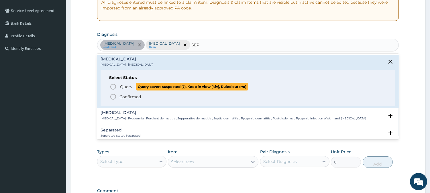
click at [121, 86] on span "Query" at bounding box center [126, 87] width 12 height 6
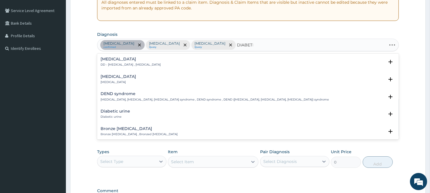
type input "[MEDICAL_DATA]"
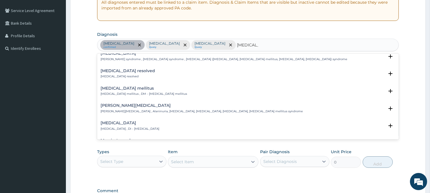
scroll to position [64, 0]
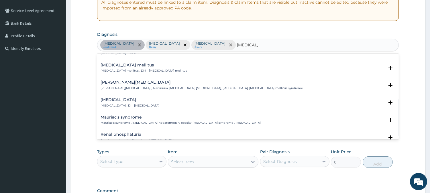
click at [131, 72] on p "[MEDICAL_DATA] mellitus , DM - [MEDICAL_DATA] mellitus" at bounding box center [144, 71] width 87 height 4
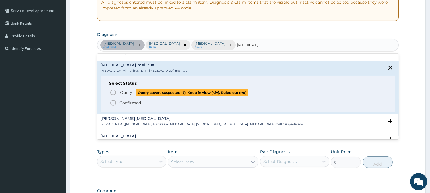
click at [126, 92] on span "Query" at bounding box center [126, 93] width 12 height 6
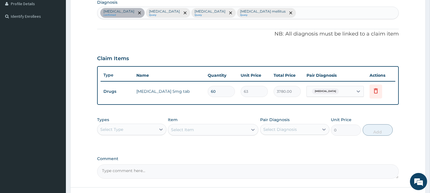
scroll to position [192, 0]
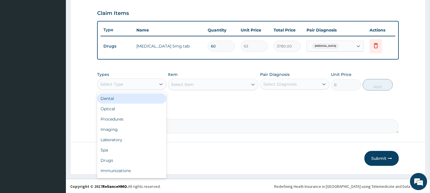
click at [150, 82] on div "Select Type" at bounding box center [126, 84] width 58 height 9
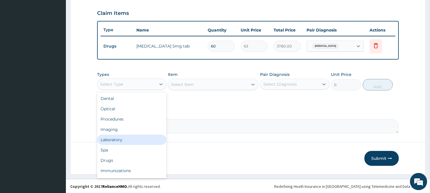
click at [113, 139] on div "Laboratory" at bounding box center [131, 140] width 69 height 10
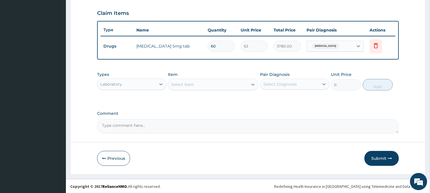
click at [190, 88] on div "Select Item" at bounding box center [208, 84] width 80 height 9
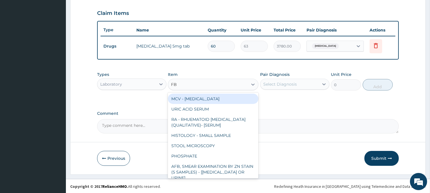
type input "FBC"
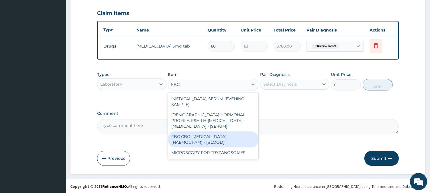
click at [208, 132] on div "FBC CBC-[MEDICAL_DATA] (HAEMOGRAM) - [BLOOD]" at bounding box center [213, 140] width 91 height 16
type input "3000"
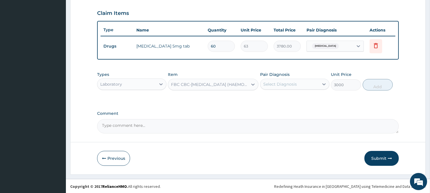
click at [295, 80] on div "Select Diagnosis" at bounding box center [290, 84] width 58 height 9
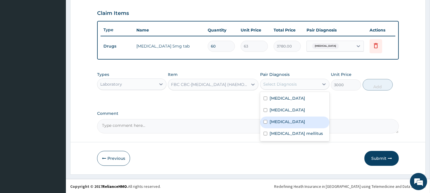
click at [275, 119] on label "[MEDICAL_DATA]" at bounding box center [288, 122] width 36 height 6
checkbox input "true"
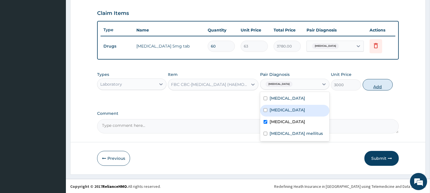
click at [373, 86] on button "Add" at bounding box center [378, 84] width 30 height 11
type input "0"
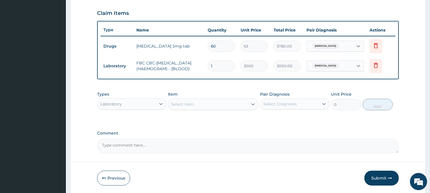
click at [239, 103] on div "Select Item" at bounding box center [208, 104] width 80 height 9
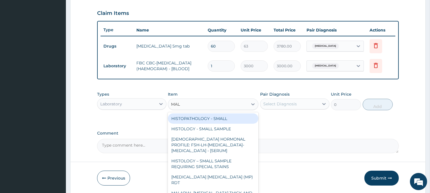
type input "MALA"
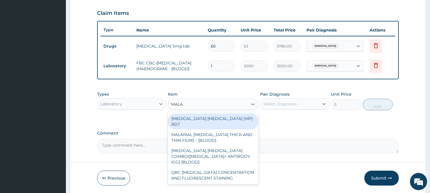
click at [203, 122] on div "[MEDICAL_DATA] [MEDICAL_DATA] (MP) RDT" at bounding box center [213, 121] width 91 height 16
type input "1500"
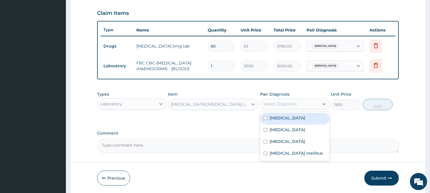
click at [291, 107] on div "Select Diagnosis" at bounding box center [280, 104] width 34 height 6
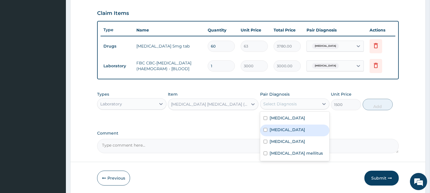
click at [280, 132] on label "[MEDICAL_DATA]" at bounding box center [288, 130] width 36 height 6
checkbox input "true"
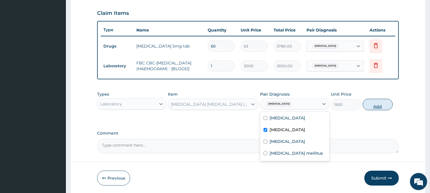
click at [384, 105] on button "Add" at bounding box center [378, 104] width 30 height 11
type input "0"
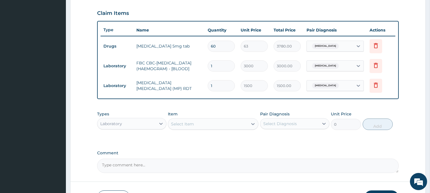
click at [185, 125] on div "Select Item" at bounding box center [182, 124] width 23 height 6
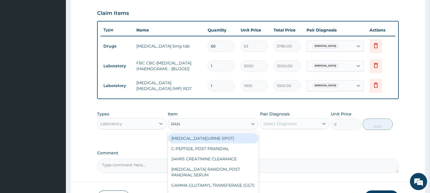
type input "RAND"
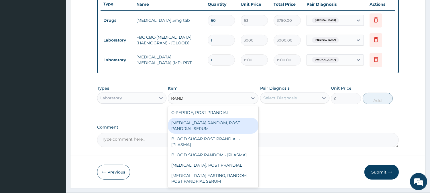
scroll to position [224, 0]
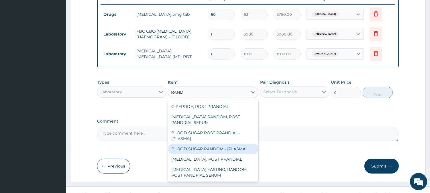
click at [217, 151] on div "BLOOD SUGAR RANDOM - [PLASMA]" at bounding box center [213, 149] width 91 height 10
type input "1500"
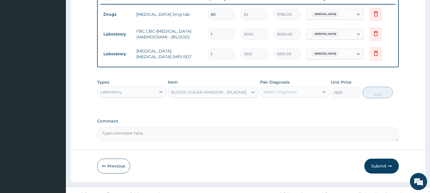
click at [280, 92] on div "Select Diagnosis" at bounding box center [290, 91] width 58 height 9
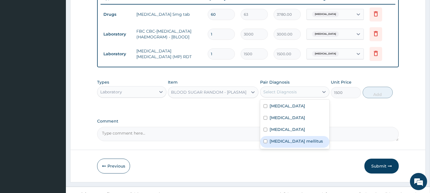
click at [274, 144] on label "[MEDICAL_DATA] mellitus" at bounding box center [296, 141] width 53 height 6
checkbox input "true"
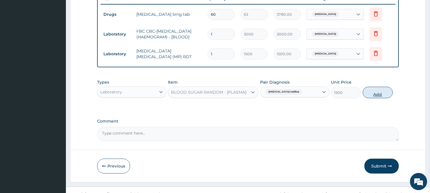
click at [369, 92] on button "Add" at bounding box center [378, 92] width 30 height 11
type input "0"
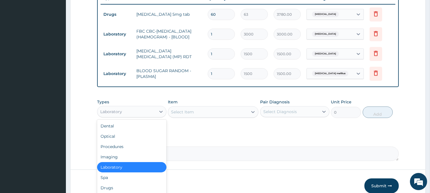
click at [132, 113] on div "Laboratory" at bounding box center [126, 111] width 58 height 9
click at [119, 189] on div "Drugs" at bounding box center [131, 188] width 69 height 10
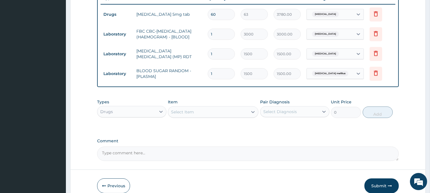
click at [205, 116] on div "Select Item" at bounding box center [208, 111] width 80 height 9
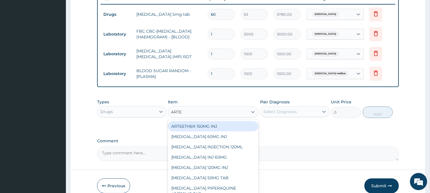
type input "ARTEM"
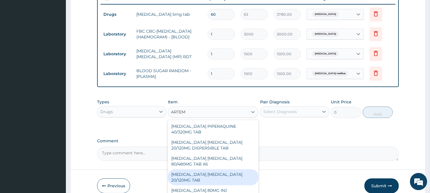
click at [224, 181] on div "[MEDICAL_DATA] [MEDICAL_DATA] 20/120MG TAB" at bounding box center [213, 177] width 91 height 16
type input "84"
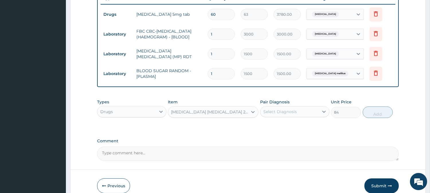
click at [312, 116] on div "Select Diagnosis" at bounding box center [290, 111] width 58 height 9
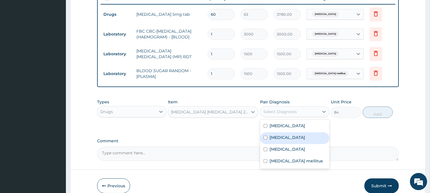
click at [304, 142] on div "[MEDICAL_DATA]" at bounding box center [294, 138] width 69 height 12
checkbox input "true"
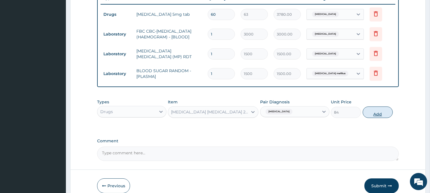
click at [379, 110] on button "Add" at bounding box center [378, 112] width 30 height 11
type input "0"
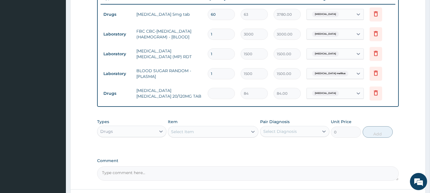
type input "0.00"
type input "2"
type input "168.00"
type input "24"
type input "2016.00"
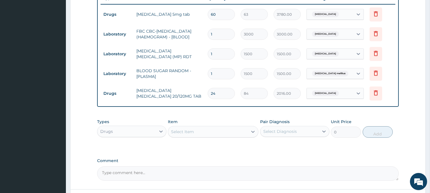
type input "24"
click at [231, 136] on div "Select Item" at bounding box center [208, 131] width 80 height 9
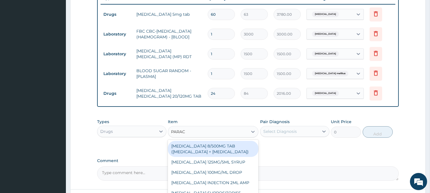
type input "PARACE"
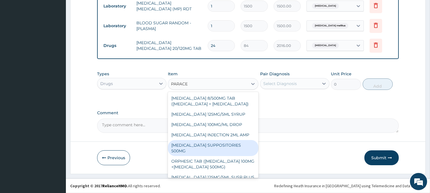
scroll to position [48, 0]
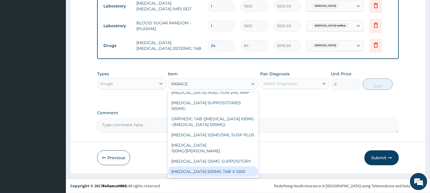
click at [224, 172] on div "[MEDICAL_DATA] 500MG TAB X 1000" at bounding box center [213, 172] width 91 height 10
type input "11.02499961853027"
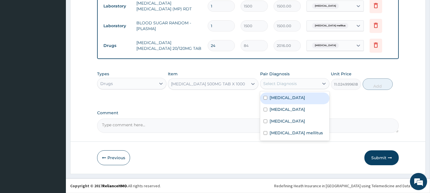
click at [311, 84] on div "Select Diagnosis" at bounding box center [290, 83] width 58 height 9
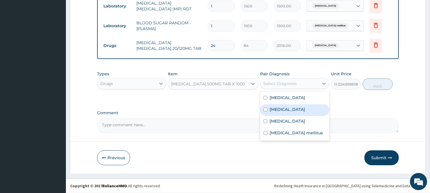
click at [296, 109] on div "[MEDICAL_DATA]" at bounding box center [294, 110] width 69 height 12
checkbox input "true"
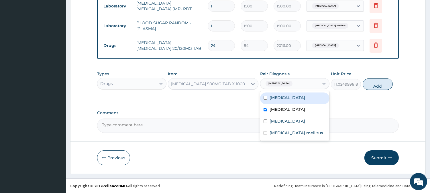
click at [383, 84] on button "Add" at bounding box center [378, 84] width 30 height 11
type input "0"
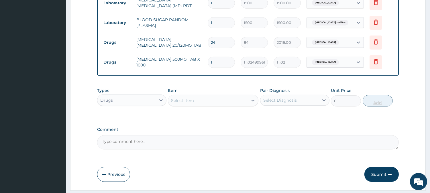
type input "18"
type input "198.45"
type input "18"
click at [151, 93] on div "Types Drugs" at bounding box center [131, 97] width 69 height 19
click at [153, 100] on div "Drugs" at bounding box center [126, 100] width 58 height 9
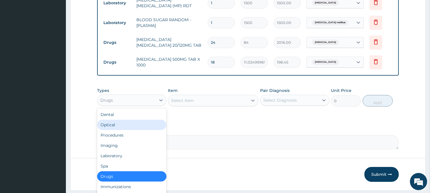
click at [146, 130] on div "Optical" at bounding box center [131, 125] width 69 height 10
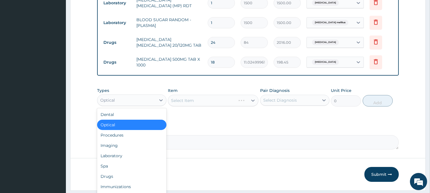
click at [146, 105] on div "Optical" at bounding box center [126, 100] width 58 height 9
click at [122, 139] on div "Procedures" at bounding box center [131, 135] width 69 height 10
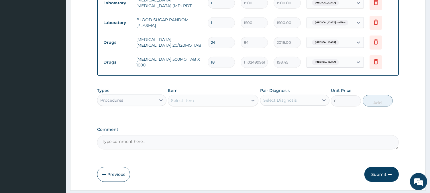
click at [234, 105] on div "Select Item" at bounding box center [208, 100] width 80 height 9
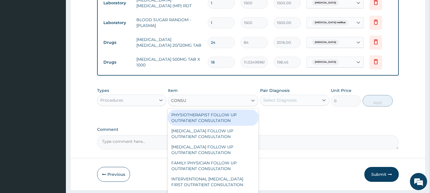
type input "CONSUL"
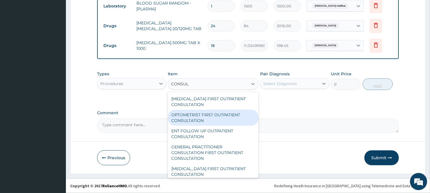
scroll to position [255, 0]
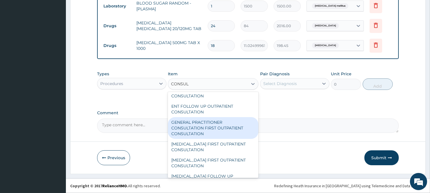
click at [222, 132] on div "GENERAL PRACTITIONER CONSULTATION FIRST OUTPATIENT CONSULTATION" at bounding box center [213, 128] width 91 height 22
type input "3000"
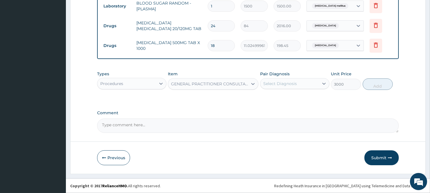
click at [280, 85] on div "Select Diagnosis" at bounding box center [280, 84] width 34 height 6
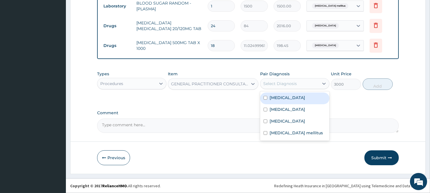
click at [279, 95] on label "[MEDICAL_DATA]" at bounding box center [288, 98] width 36 height 6
checkbox input "true"
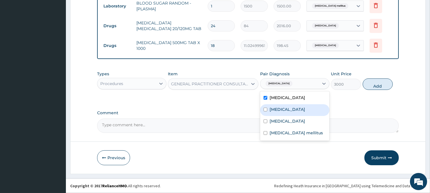
click at [282, 104] on div "Malaria" at bounding box center [294, 110] width 69 height 12
click at [283, 114] on div "Malaria" at bounding box center [294, 110] width 69 height 12
checkbox input "false"
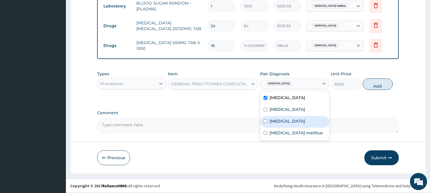
click at [285, 122] on div "Sepsis" at bounding box center [294, 122] width 69 height 12
checkbox input "true"
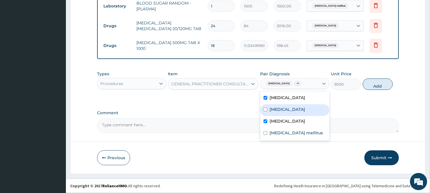
click at [285, 107] on div "Malaria" at bounding box center [294, 110] width 69 height 12
checkbox input "true"
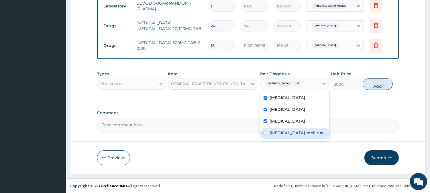
click at [284, 132] on label "Diabetes mellitus" at bounding box center [296, 133] width 53 height 6
checkbox input "true"
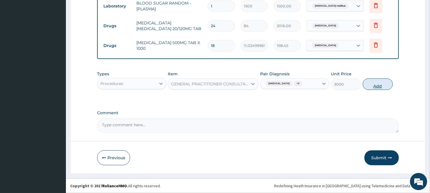
click at [369, 82] on button "Add" at bounding box center [378, 84] width 30 height 11
type input "0"
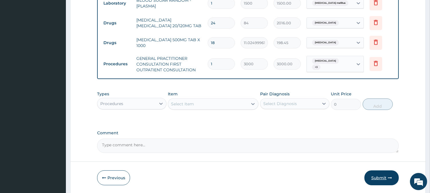
click at [381, 179] on button "Submit" at bounding box center [382, 178] width 34 height 15
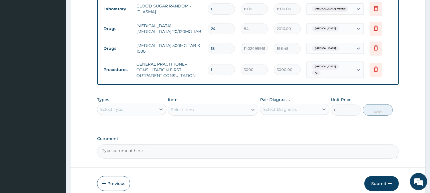
scroll to position [318, 0]
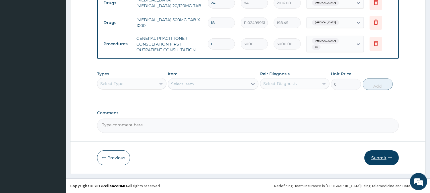
click at [379, 162] on button "Submit" at bounding box center [382, 157] width 34 height 15
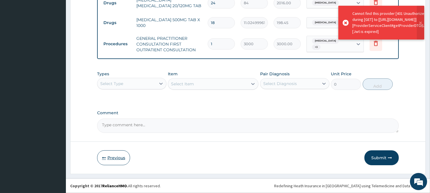
click at [104, 162] on button "Previous" at bounding box center [113, 157] width 33 height 15
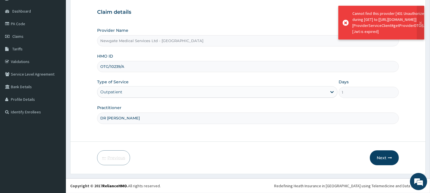
scroll to position [51, 0]
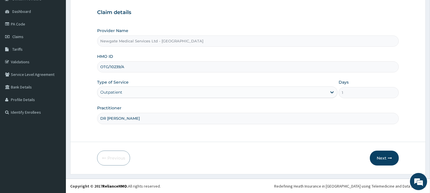
click at [132, 69] on input "OTG/10239/A" at bounding box center [248, 66] width 302 height 11
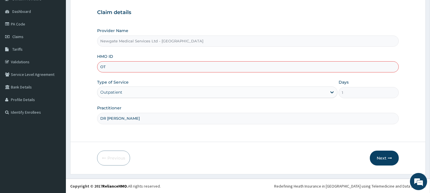
type input "O"
paste input "OTG/10239/A"
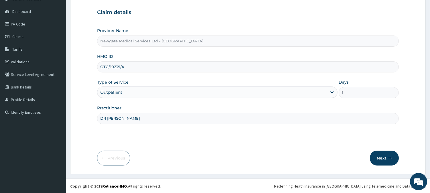
click at [108, 67] on input "OTG/10239/A" at bounding box center [248, 66] width 302 height 11
type input "OTG/10239/A"
click at [385, 156] on button "Next" at bounding box center [384, 158] width 29 height 15
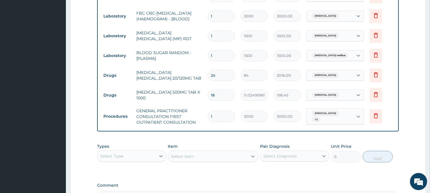
scroll to position [306, 0]
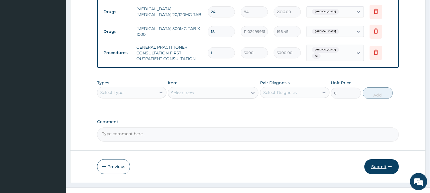
click at [379, 169] on button "Submit" at bounding box center [382, 166] width 34 height 15
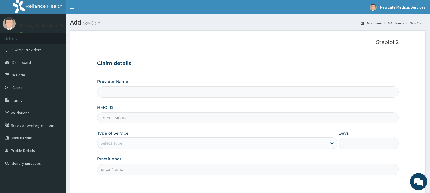
type input "Newgate Medical Services Ltd - [GEOGRAPHIC_DATA]"
paste input "OTG/10239/A"
click at [102, 119] on input "OTG/10239/A" at bounding box center [248, 117] width 302 height 11
click at [109, 118] on input "OTG/10239/A" at bounding box center [248, 117] width 302 height 11
type input "OTG/10239/A"
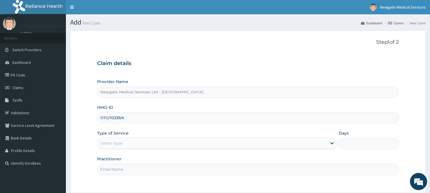
click at [113, 141] on div "Select type" at bounding box center [111, 143] width 22 height 6
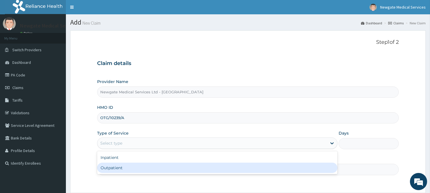
click at [113, 168] on div "Outpatient" at bounding box center [217, 168] width 240 height 10
type input "1"
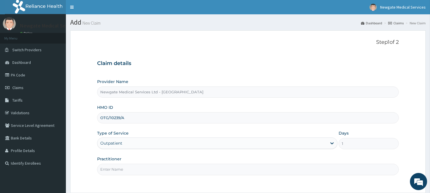
click at [117, 165] on input "Practitioner" at bounding box center [248, 169] width 302 height 11
type input "DR [PERSON_NAME]"
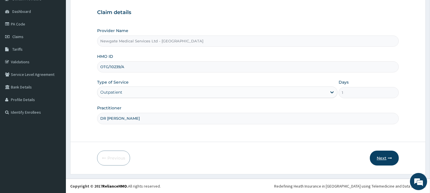
click at [389, 159] on icon "button" at bounding box center [390, 158] width 4 height 4
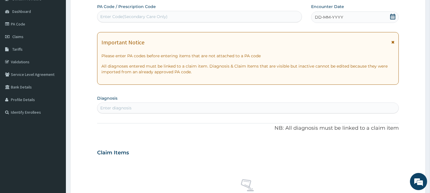
click at [134, 17] on div "Enter Code(Secondary Care Only)" at bounding box center [133, 17] width 67 height 6
paste input "PA/948D72"
type input "PA/948D72"
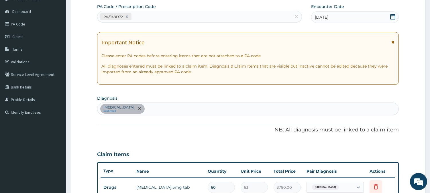
click at [146, 107] on input "text" at bounding box center [146, 109] width 1 height 6
type input "MALA"
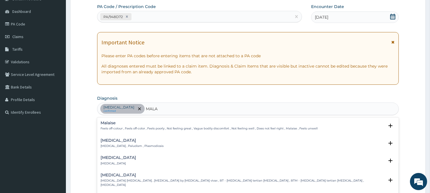
click at [127, 135] on div "Malaise Feels off-colour , Feels off-color , Feels poorly , Not feeling great ,…" at bounding box center [248, 127] width 302 height 17
click at [127, 138] on h4 "[MEDICAL_DATA]" at bounding box center [132, 140] width 63 height 4
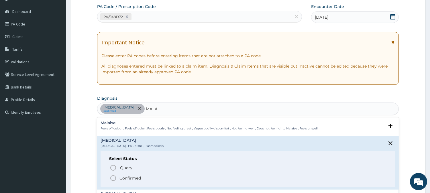
click at [124, 144] on p "[MEDICAL_DATA] , Paludism , Plasmodiosis" at bounding box center [132, 146] width 63 height 4
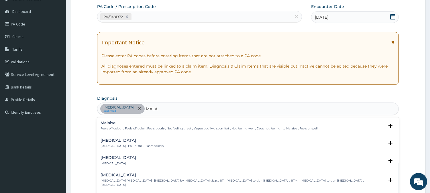
click at [118, 144] on p "[MEDICAL_DATA] , Paludism , Plasmodiosis" at bounding box center [132, 146] width 63 height 4
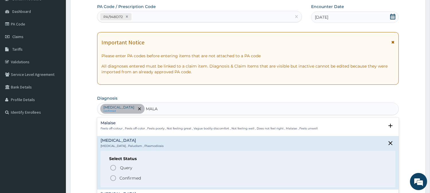
click at [121, 169] on span "Query" at bounding box center [126, 168] width 12 height 6
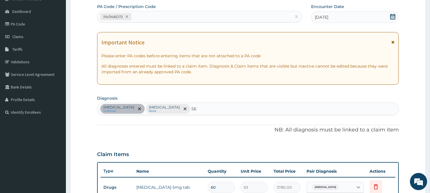
type input "SEP"
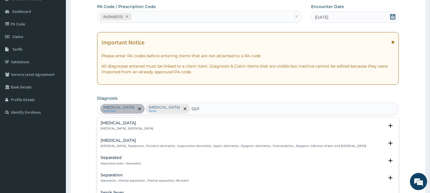
click at [129, 130] on p "[MEDICAL_DATA] , [MEDICAL_DATA]" at bounding box center [127, 129] width 53 height 4
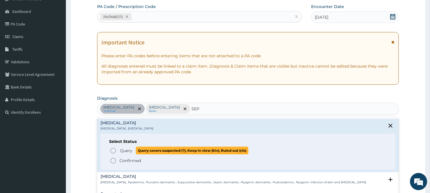
click at [116, 150] on icon "status option query" at bounding box center [113, 150] width 7 height 7
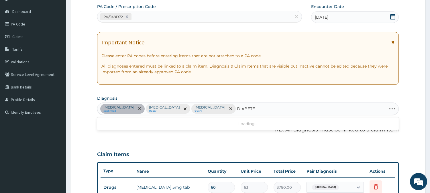
type input "[MEDICAL_DATA]"
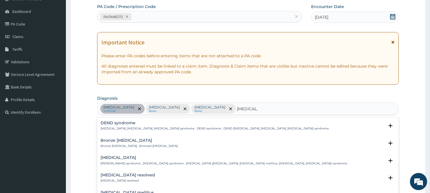
scroll to position [32, 0]
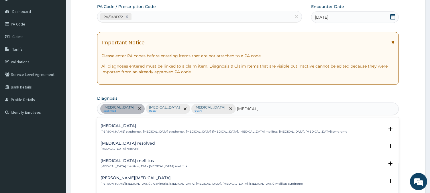
click at [136, 167] on p "[MEDICAL_DATA] mellitus , DM - [MEDICAL_DATA] mellitus" at bounding box center [144, 167] width 87 height 4
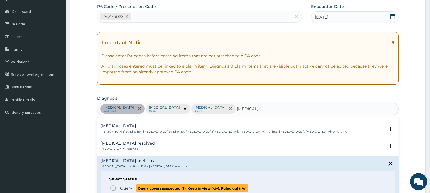
click at [120, 187] on p "Query Query covers suspected (?), Keep in view (kiv), Ruled out (r/o)" at bounding box center [184, 189] width 129 height 8
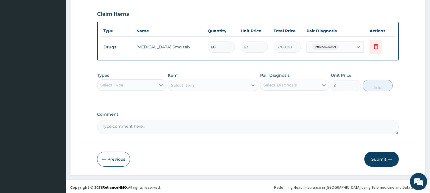
scroll to position [192, 0]
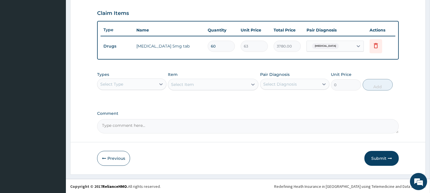
click at [149, 89] on div "Types Select Type" at bounding box center [131, 81] width 69 height 19
click at [151, 85] on div "Select Type" at bounding box center [126, 84] width 58 height 9
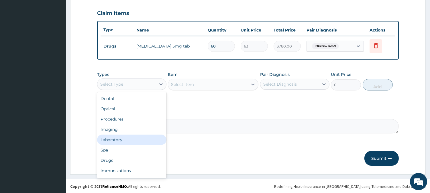
click at [127, 136] on div "Laboratory" at bounding box center [131, 140] width 69 height 10
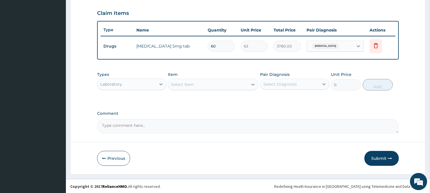
click at [214, 87] on div "Select Item" at bounding box center [208, 84] width 80 height 9
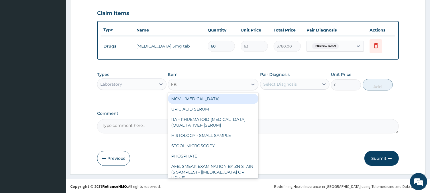
type input "FBC"
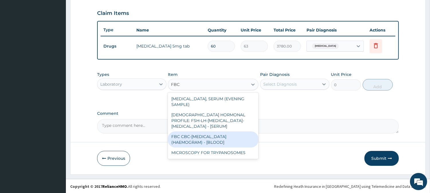
click at [218, 132] on div "FBC CBC-[MEDICAL_DATA] (HAEMOGRAM) - [BLOOD]" at bounding box center [213, 140] width 91 height 16
type input "3000"
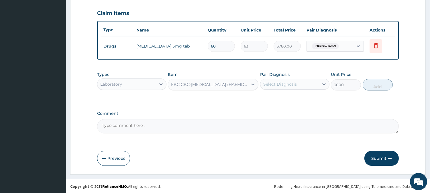
click at [291, 80] on div "Select Diagnosis" at bounding box center [290, 84] width 58 height 9
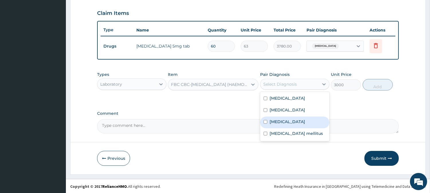
click at [289, 118] on div "[MEDICAL_DATA]" at bounding box center [294, 123] width 69 height 12
checkbox input "true"
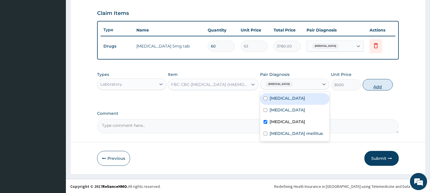
click at [379, 87] on button "Add" at bounding box center [378, 84] width 30 height 11
type input "0"
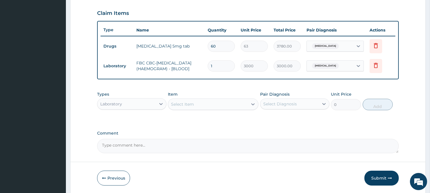
click at [242, 106] on div "Select Item" at bounding box center [208, 104] width 80 height 9
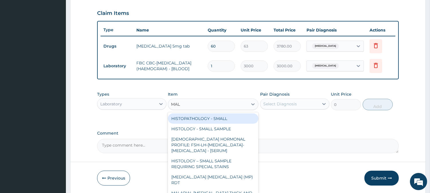
type input "MALA"
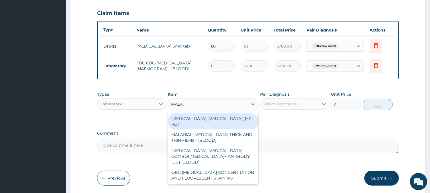
click at [233, 124] on div "[MEDICAL_DATA] [MEDICAL_DATA] (MP) RDT" at bounding box center [213, 121] width 91 height 16
type input "1500"
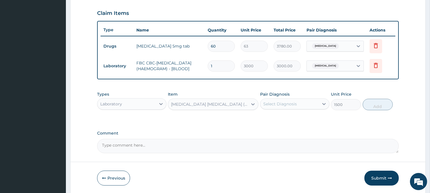
click at [281, 107] on div "Select Diagnosis" at bounding box center [280, 104] width 34 height 6
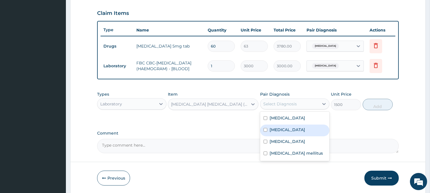
click at [283, 130] on label "[MEDICAL_DATA]" at bounding box center [288, 130] width 36 height 6
checkbox input "true"
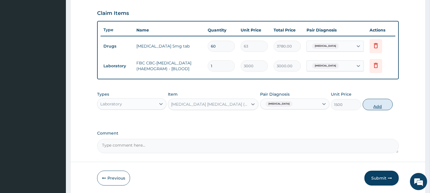
click at [380, 110] on button "Add" at bounding box center [378, 104] width 30 height 11
type input "0"
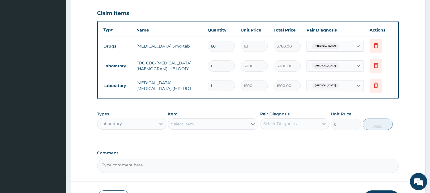
click at [207, 127] on div "Select Item" at bounding box center [208, 124] width 80 height 9
type input "D"
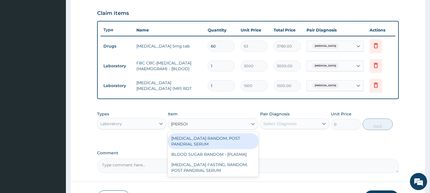
type input "RANDOM"
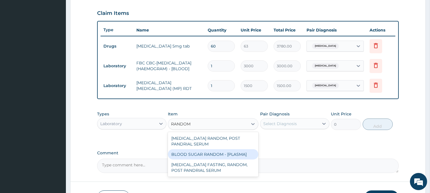
click at [216, 154] on div "BLOOD SUGAR RANDOM - [PLASMA]" at bounding box center [213, 154] width 91 height 10
type input "1500"
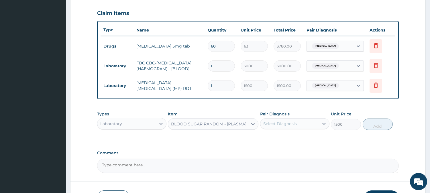
click at [282, 128] on div "Select Diagnosis" at bounding box center [290, 123] width 58 height 9
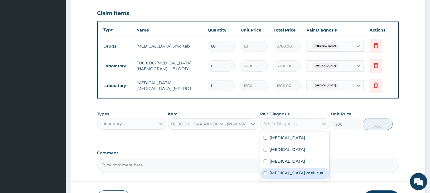
click at [288, 173] on label "[MEDICAL_DATA] mellitus" at bounding box center [296, 173] width 53 height 6
checkbox input "true"
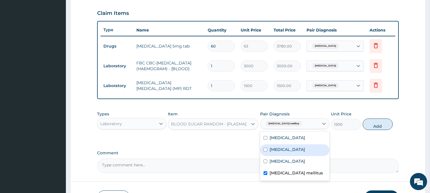
click at [368, 125] on button "Add" at bounding box center [378, 124] width 30 height 11
type input "0"
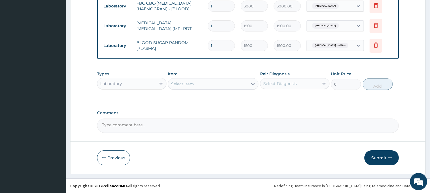
scroll to position [255, 0]
click at [155, 83] on div "Laboratory" at bounding box center [126, 83] width 58 height 9
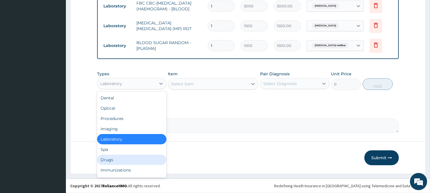
click at [125, 157] on div "Drugs" at bounding box center [131, 160] width 69 height 10
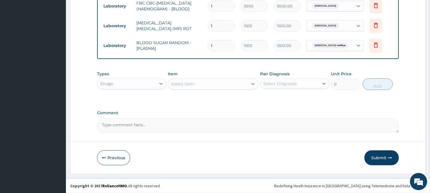
click at [193, 82] on div "Select Item" at bounding box center [182, 84] width 23 height 6
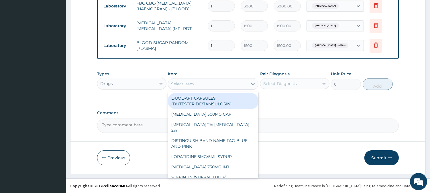
type input "M"
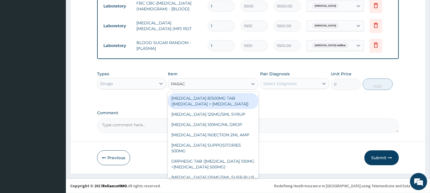
type input "PARACE"
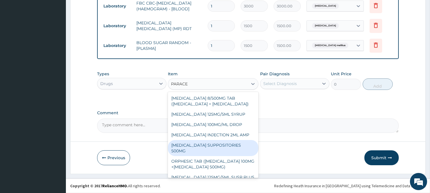
scroll to position [48, 0]
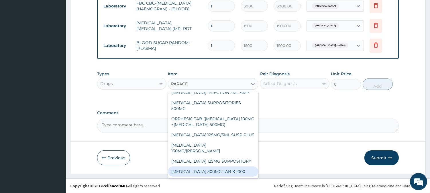
drag, startPoint x: 224, startPoint y: 169, endPoint x: 237, endPoint y: 154, distance: 20.2
click at [224, 169] on div "[MEDICAL_DATA] 500MG TAB X 1000" at bounding box center [213, 172] width 91 height 10
type input "11.02499961853027"
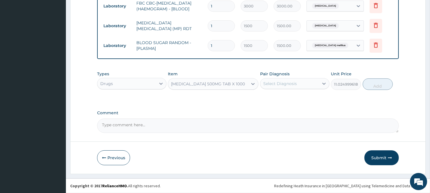
click at [281, 82] on div "Select Diagnosis" at bounding box center [280, 84] width 34 height 6
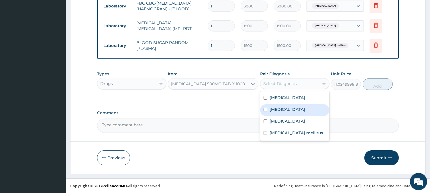
click at [282, 107] on label "[MEDICAL_DATA]" at bounding box center [288, 110] width 36 height 6
checkbox input "true"
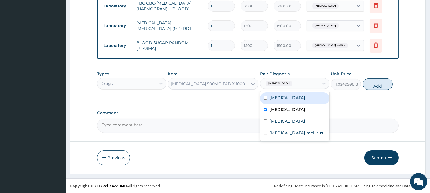
click at [386, 86] on button "Add" at bounding box center [378, 84] width 30 height 11
type input "0"
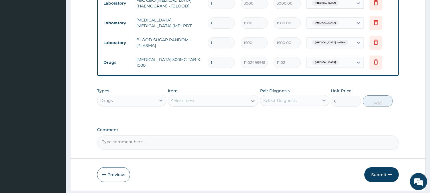
type input "18"
type input "198.45"
type input "18"
click at [226, 104] on div "Select Item" at bounding box center [208, 100] width 80 height 9
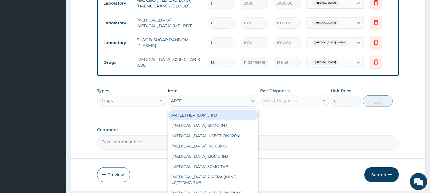
type input "ARTEM"
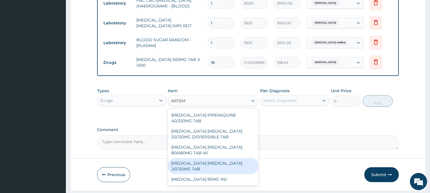
click at [237, 164] on div "[MEDICAL_DATA] [MEDICAL_DATA] 20/120MG TAB" at bounding box center [213, 166] width 91 height 16
type input "84"
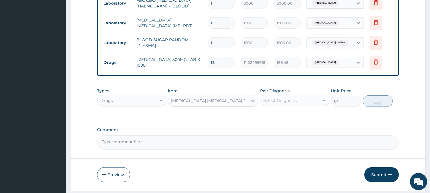
click at [274, 103] on div "Select Diagnosis" at bounding box center [280, 101] width 34 height 6
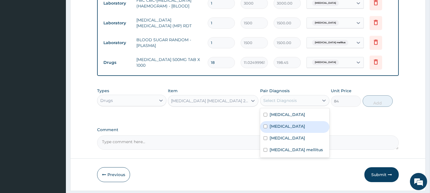
click at [285, 129] on div "[MEDICAL_DATA]" at bounding box center [294, 127] width 69 height 12
checkbox input "true"
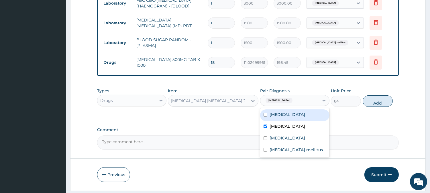
click at [375, 105] on button "Add" at bounding box center [378, 100] width 30 height 11
type input "0"
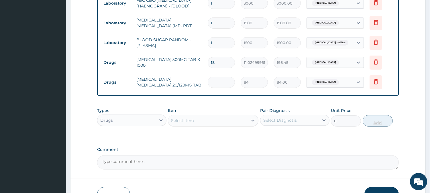
type input "0.00"
type input "2"
type input "168.00"
type input "24"
type input "2016.00"
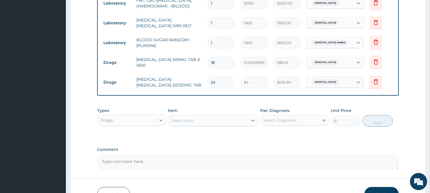
type input "24"
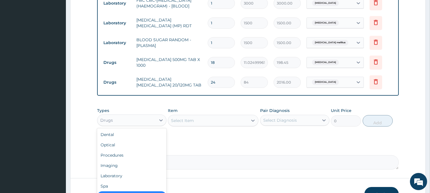
click at [140, 126] on div "Drugs" at bounding box center [131, 120] width 69 height 11
click at [131, 154] on div "Procedures" at bounding box center [131, 155] width 69 height 10
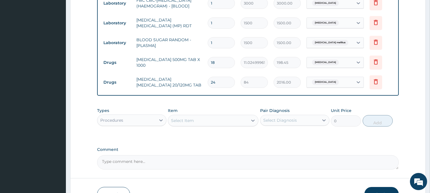
click at [210, 125] on div "Select Item" at bounding box center [208, 120] width 80 height 9
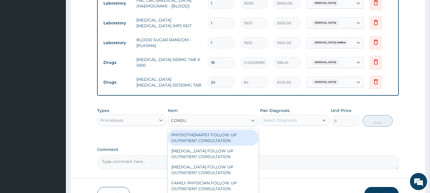
type input "CONSUL"
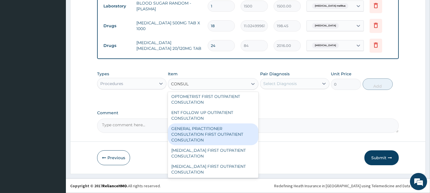
scroll to position [255, 0]
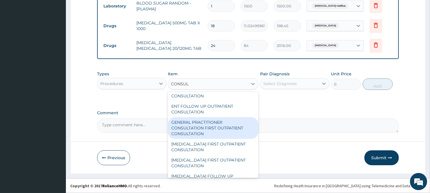
click at [222, 129] on div "GENERAL PRACTITIONER CONSULTATION FIRST OUTPATIENT CONSULTATION" at bounding box center [213, 128] width 91 height 22
type input "3000"
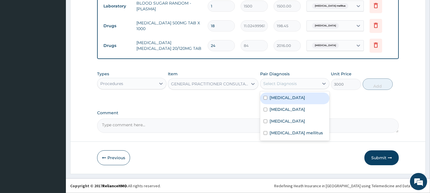
click at [290, 83] on div "Select Diagnosis" at bounding box center [280, 84] width 34 height 6
click at [275, 99] on label "Essential hypertension" at bounding box center [288, 98] width 36 height 6
checkbox input "true"
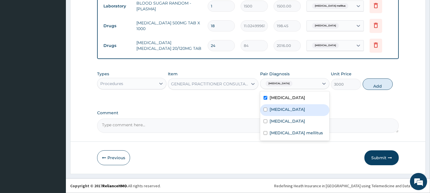
click at [273, 108] on label "Malaria" at bounding box center [288, 110] width 36 height 6
checkbox input "true"
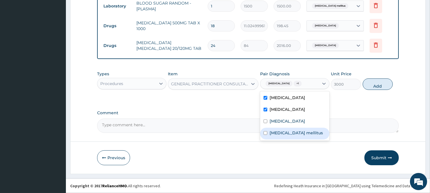
click at [271, 131] on label "Diabetes mellitus" at bounding box center [296, 133] width 53 height 6
checkbox input "true"
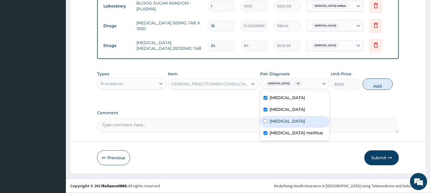
click at [273, 123] on label "Sepsis" at bounding box center [288, 121] width 36 height 6
checkbox input "true"
click at [376, 82] on button "Add" at bounding box center [378, 84] width 30 height 11
type input "0"
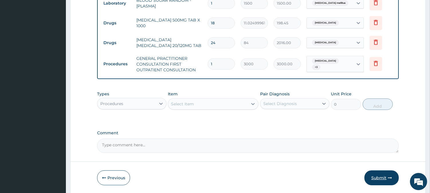
click at [382, 175] on button "Submit" at bounding box center [382, 178] width 34 height 15
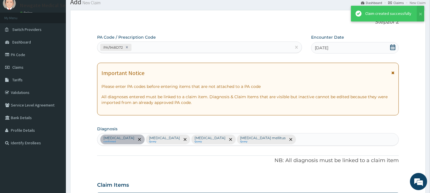
scroll to position [295, 0]
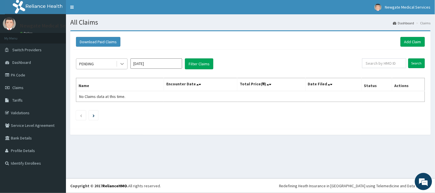
click at [122, 63] on icon at bounding box center [122, 64] width 6 height 6
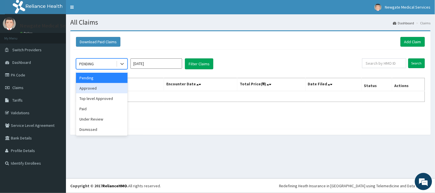
click at [113, 91] on div "Approved" at bounding box center [102, 88] width 52 height 10
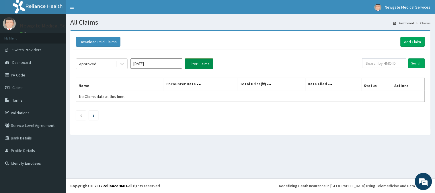
click at [189, 63] on button "Filter Claims" at bounding box center [199, 63] width 28 height 11
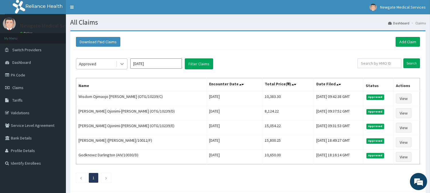
click at [119, 65] on icon at bounding box center [122, 64] width 6 height 6
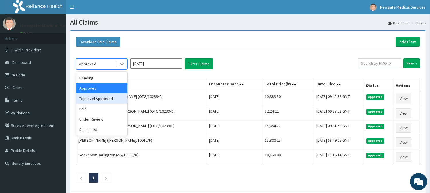
click at [114, 96] on div "Top level Approved" at bounding box center [102, 98] width 52 height 10
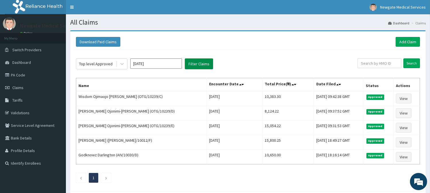
click at [195, 67] on button "Filter Claims" at bounding box center [199, 63] width 28 height 11
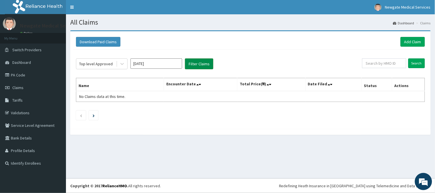
click at [193, 67] on button "Filter Claims" at bounding box center [199, 63] width 28 height 11
click at [127, 66] on div at bounding box center [122, 64] width 10 height 10
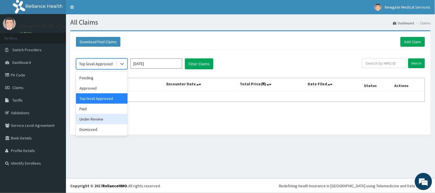
click at [105, 120] on div "Under Review" at bounding box center [102, 119] width 52 height 10
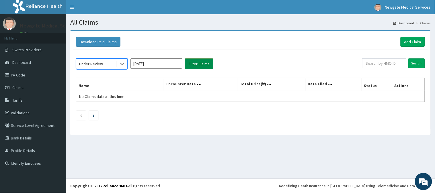
click at [204, 64] on button "Filter Claims" at bounding box center [199, 63] width 28 height 11
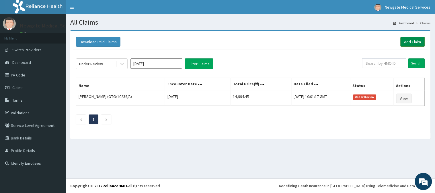
click at [417, 44] on link "Add Claim" at bounding box center [412, 42] width 24 height 10
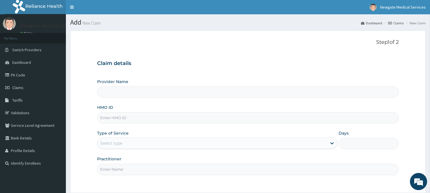
paste input "SWF/10571/A"
type input "SWF/10571/A"
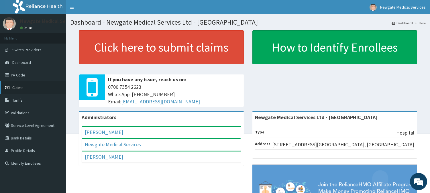
click at [37, 86] on link "Claims" at bounding box center [33, 87] width 66 height 13
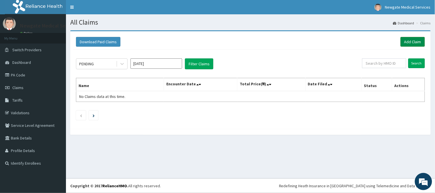
click at [410, 44] on link "Add Claim" at bounding box center [412, 42] width 24 height 10
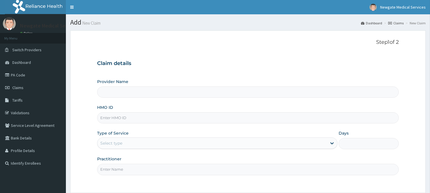
type input "Newgate Medical Services Ltd - [GEOGRAPHIC_DATA]"
paste input "SWF/10571/A"
type input "SWF/10571/A"
click at [116, 148] on div "Select type" at bounding box center [212, 143] width 230 height 9
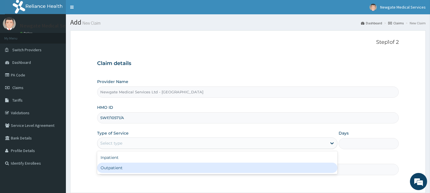
click at [113, 164] on div "Outpatient" at bounding box center [217, 168] width 240 height 10
type input "1"
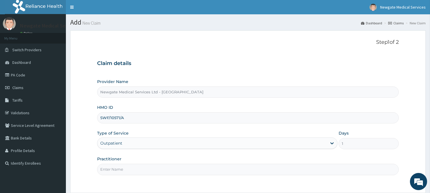
click at [122, 160] on div "Practitioner" at bounding box center [248, 165] width 302 height 19
click at [120, 167] on input "Practitioner" at bounding box center [248, 169] width 302 height 11
type input "DR [PERSON_NAME]"
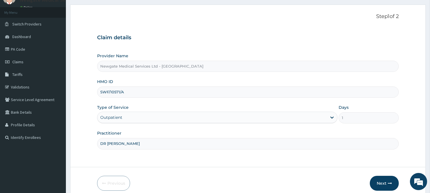
scroll to position [32, 0]
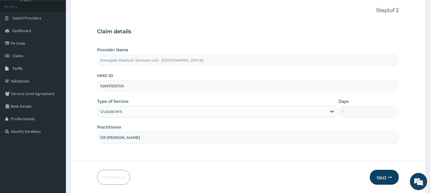
click at [382, 173] on button "Next" at bounding box center [384, 177] width 29 height 15
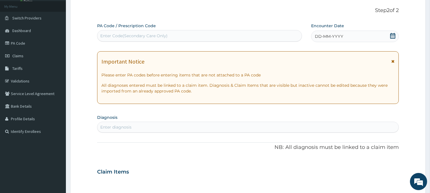
click at [330, 36] on span "DD-MM-YYYY" at bounding box center [329, 37] width 28 height 6
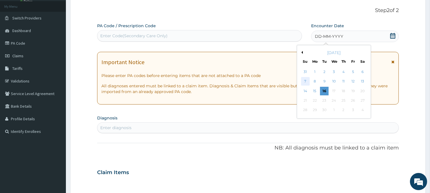
click at [304, 81] on div "7" at bounding box center [305, 81] width 9 height 9
click at [304, 81] on div "Important Notice Please enter PA codes before entering items that are not attac…" at bounding box center [248, 78] width 302 height 53
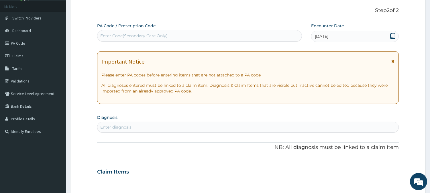
click at [121, 128] on div "Enter diagnosis" at bounding box center [115, 127] width 31 height 6
type input "A"
type input "B"
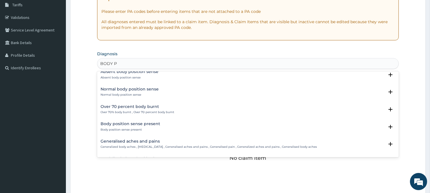
scroll to position [785, 0]
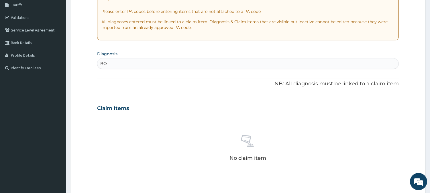
type input "B"
type input "WRIST"
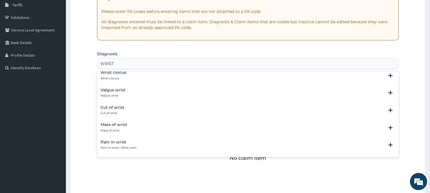
scroll to position [64, 0]
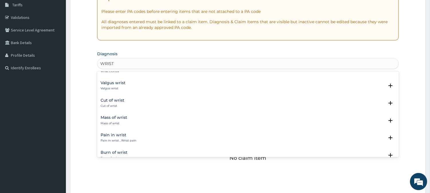
click at [117, 136] on h4 "Pain in wrist" at bounding box center [119, 135] width 36 height 4
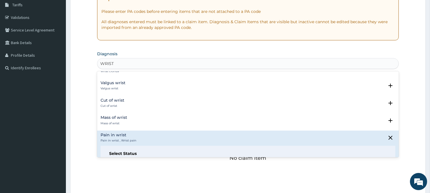
scroll to position [95, 0]
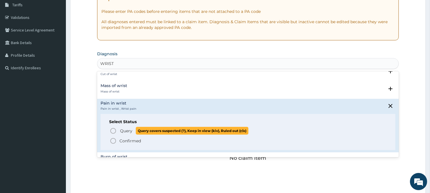
click at [113, 130] on icon "status option query" at bounding box center [113, 131] width 7 height 7
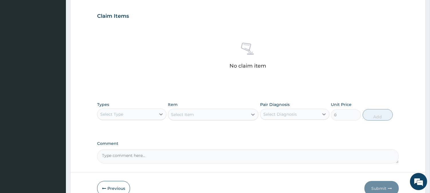
scroll to position [191, 0]
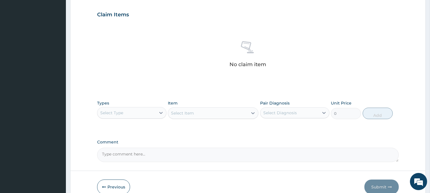
click at [131, 110] on div "Select Type" at bounding box center [126, 112] width 58 height 9
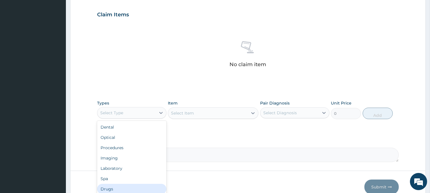
click at [103, 188] on div "Drugs" at bounding box center [131, 189] width 69 height 10
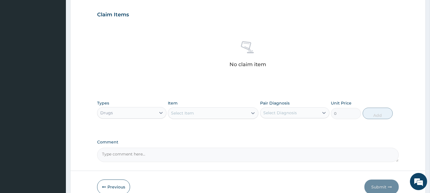
click at [233, 109] on div "Select Item" at bounding box center [208, 113] width 80 height 9
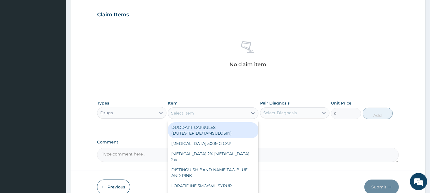
type input "M"
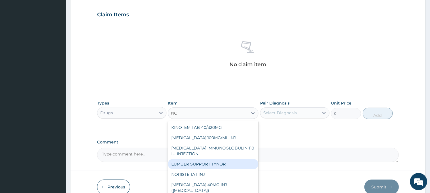
type input "N"
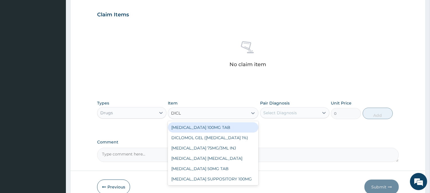
type input "DICL"
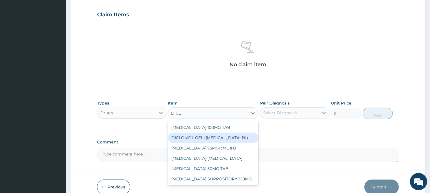
click at [191, 138] on div "DICLOMOL GEL (DICLOFENAC 1%)" at bounding box center [213, 138] width 91 height 10
type input "630"
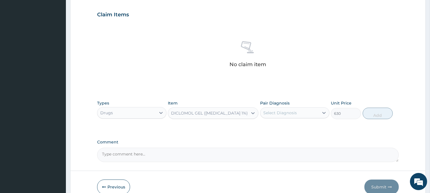
click at [271, 117] on div "Select Diagnosis" at bounding box center [290, 112] width 58 height 9
click at [278, 131] on div "Pain in wrist" at bounding box center [294, 128] width 69 height 12
checkbox input "true"
click at [377, 114] on button "Add" at bounding box center [378, 113] width 30 height 11
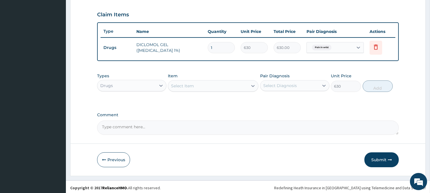
type input "0"
click at [179, 90] on div "Select Item" at bounding box center [213, 85] width 91 height 11
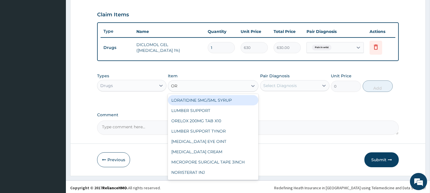
type input "ORP"
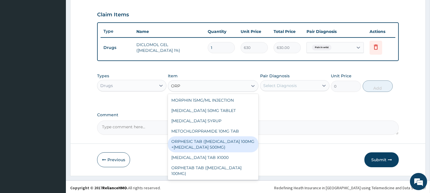
click at [207, 148] on div "ORPHESIC TAB ([MEDICAL_DATA] 100MG +[MEDICAL_DATA] 500MG)" at bounding box center [213, 144] width 91 height 16
type input "37.79999923706055"
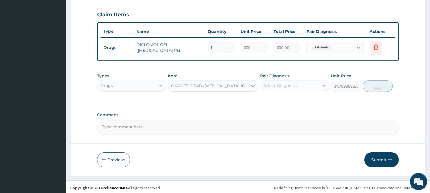
click at [300, 81] on div "Select Diagnosis" at bounding box center [290, 85] width 58 height 9
click at [292, 97] on label "Pain in wrist" at bounding box center [283, 100] width 26 height 6
checkbox input "true"
click at [374, 89] on button "Add" at bounding box center [378, 86] width 30 height 11
type input "0"
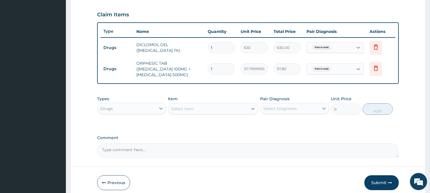
type input "0.00"
type input "2"
type input "75.60"
type input "20"
type input "756.00"
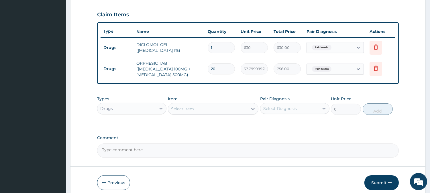
type input "20"
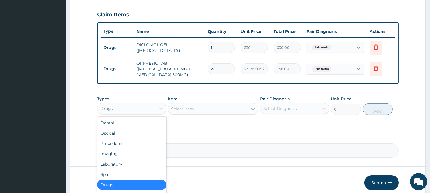
click at [111, 104] on div "Drugs" at bounding box center [126, 108] width 58 height 9
click at [119, 142] on div "Procedures" at bounding box center [131, 143] width 69 height 10
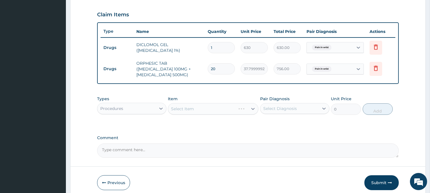
click at [187, 118] on div "Types option Procedures, selected. Select is focused ,type to refine list, pres…" at bounding box center [248, 109] width 302 height 33
click at [191, 111] on div "Select Item" at bounding box center [213, 108] width 91 height 11
click at [207, 111] on div "Select Item" at bounding box center [213, 108] width 91 height 11
click at [213, 77] on tr "Drugs ORPHESIC TAB (ORPHENADRINE 100MG +PARACETAMOL 500MG) 20 37.79999923706055…" at bounding box center [248, 69] width 295 height 23
click at [206, 115] on div "Types Procedures Item Select Item Pair Diagnosis Select Diagnosis Unit Price 0 …" at bounding box center [248, 105] width 302 height 25
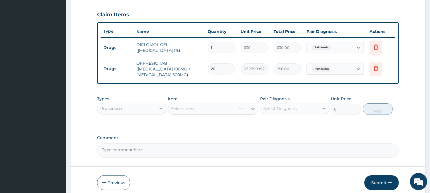
click at [205, 111] on div "Select Item" at bounding box center [213, 108] width 91 height 11
click at [173, 106] on div "Select Item" at bounding box center [182, 109] width 23 height 6
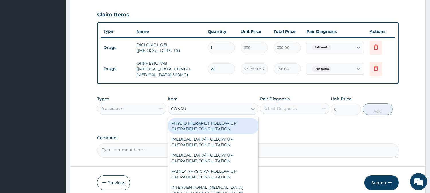
type input "CONSUL"
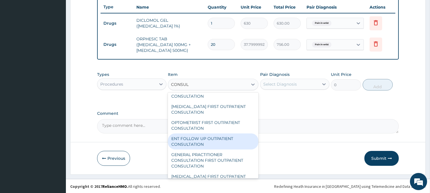
scroll to position [255, 0]
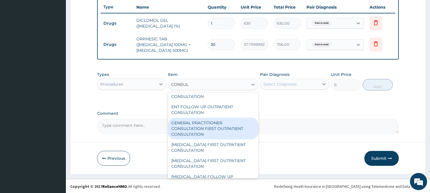
click at [221, 127] on div "GENERAL PRACTITIONER CONSULTATION FIRST OUTPATIENT CONSULTATION" at bounding box center [213, 129] width 91 height 22
type input "3000"
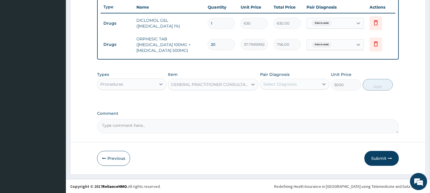
click at [280, 87] on div "Select Diagnosis" at bounding box center [290, 84] width 58 height 9
click at [308, 101] on div "Pain in wrist" at bounding box center [294, 99] width 69 height 12
checkbox input "true"
click at [373, 85] on button "Add" at bounding box center [378, 84] width 30 height 11
type input "0"
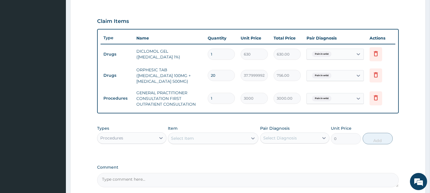
scroll to position [238, 0]
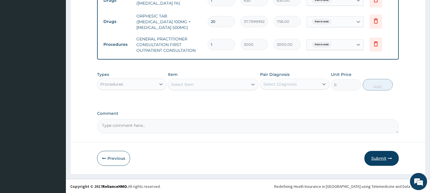
click at [382, 158] on button "Submit" at bounding box center [382, 158] width 34 height 15
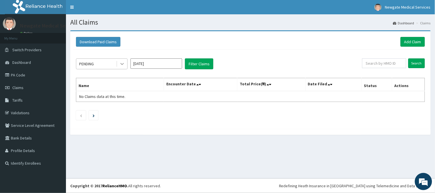
click at [120, 63] on icon at bounding box center [122, 64] width 6 height 6
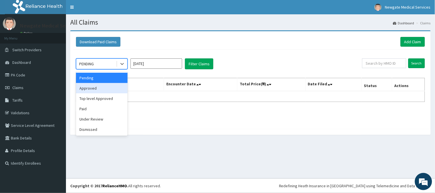
click at [100, 86] on div "Approved" at bounding box center [102, 88] width 52 height 10
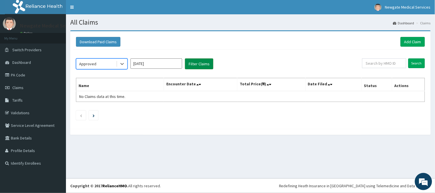
click at [190, 65] on button "Filter Claims" at bounding box center [199, 63] width 28 height 11
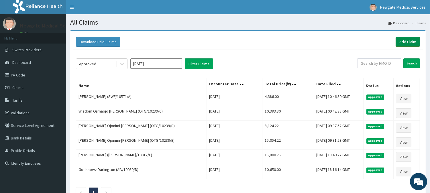
click at [400, 45] on link "Add Claim" at bounding box center [408, 42] width 24 height 10
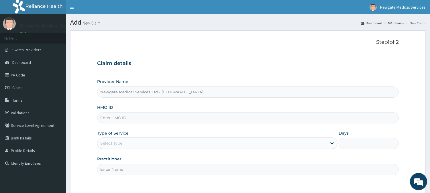
paste input "SWF/10571/B"
type input "SWF/10571/B"
click at [109, 142] on div "Select type" at bounding box center [111, 143] width 22 height 6
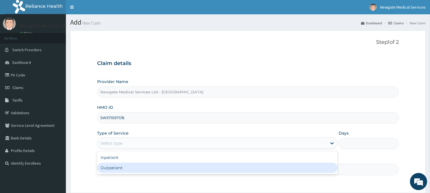
click at [125, 169] on div "Outpatient" at bounding box center [217, 168] width 240 height 10
type input "1"
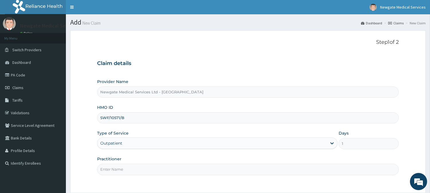
click at [125, 169] on input "Practitioner" at bounding box center [248, 169] width 302 height 11
type input "DR [PERSON_NAME]"
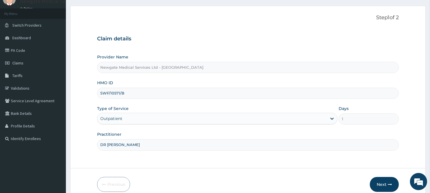
scroll to position [51, 0]
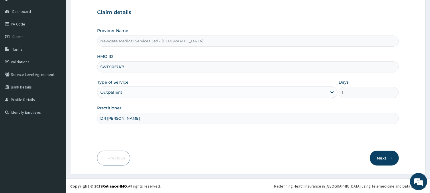
click at [376, 154] on button "Next" at bounding box center [384, 158] width 29 height 15
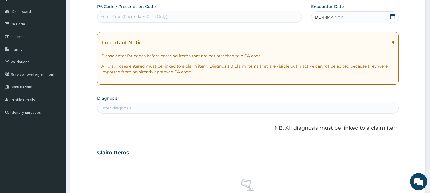
click at [322, 16] on span "DD-MM-YYYY" at bounding box center [329, 17] width 28 height 6
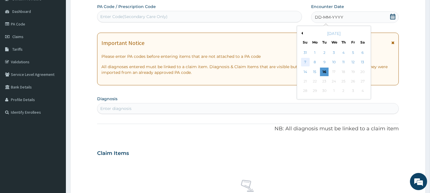
click at [304, 64] on div "7" at bounding box center [305, 62] width 9 height 9
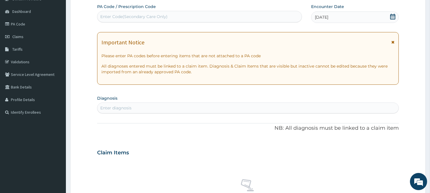
click at [149, 112] on div "Enter diagnosis" at bounding box center [247, 107] width 301 height 9
type input "MALA"
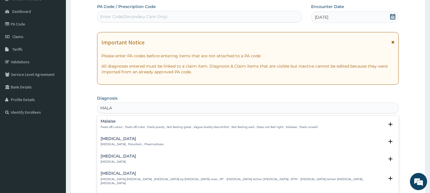
click at [120, 142] on p "Malaria , Paludism , Plasmodiosis" at bounding box center [132, 144] width 63 height 4
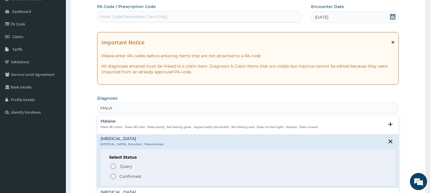
click at [113, 167] on icon "status option query" at bounding box center [113, 166] width 7 height 7
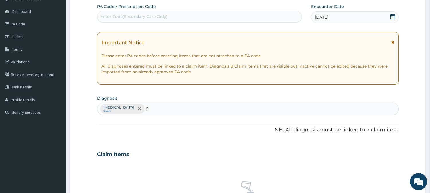
type input "SEP"
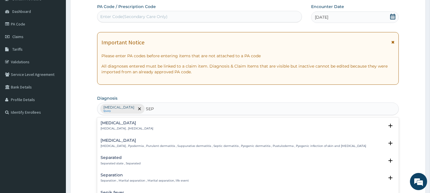
click at [122, 127] on p "Systemic infection , Sepsis" at bounding box center [127, 129] width 53 height 4
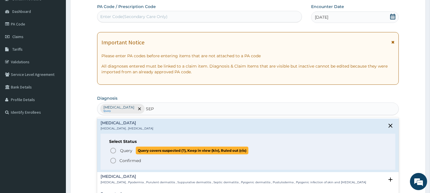
click at [113, 152] on icon "status option query" at bounding box center [113, 150] width 7 height 7
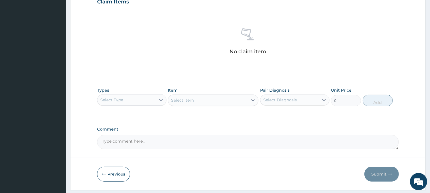
scroll to position [210, 0]
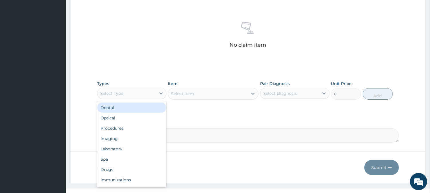
click at [148, 95] on div "Select Type" at bounding box center [126, 93] width 58 height 9
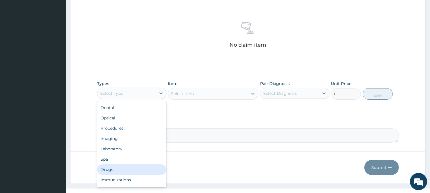
click at [131, 165] on div "Drugs" at bounding box center [131, 170] width 69 height 10
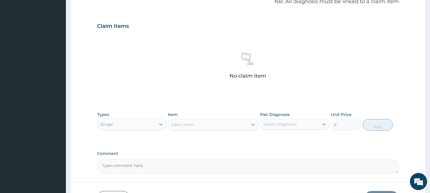
scroll to position [220, 0]
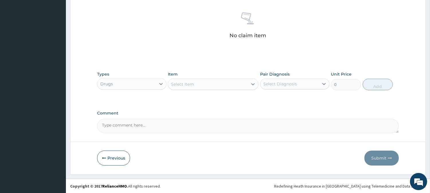
click at [194, 82] on div "Select Item" at bounding box center [208, 84] width 80 height 9
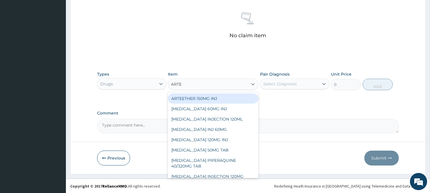
type input "ARTEM"
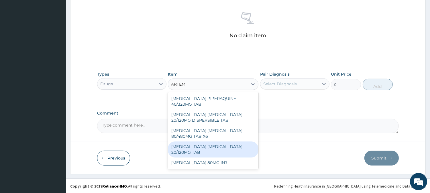
click at [207, 143] on div "ARTEMETHER LUMEFANTRINE 20/120MG TAB" at bounding box center [213, 150] width 91 height 16
type input "84"
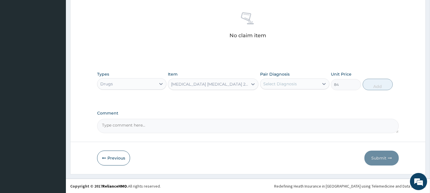
click at [313, 85] on div "Select Diagnosis" at bounding box center [290, 83] width 58 height 9
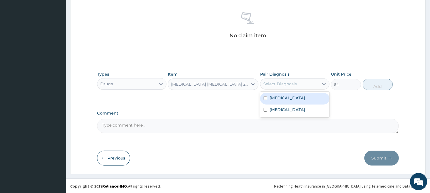
click at [303, 101] on div "Malaria" at bounding box center [294, 99] width 69 height 12
checkbox input "true"
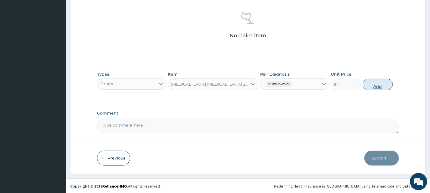
click at [385, 87] on button "Add" at bounding box center [378, 84] width 30 height 11
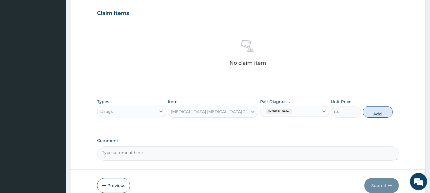
type input "0"
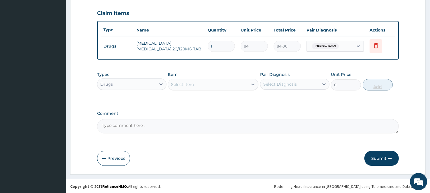
type input "12"
type input "1008.00"
type input "12"
click at [191, 82] on div "Select Item" at bounding box center [182, 85] width 23 height 6
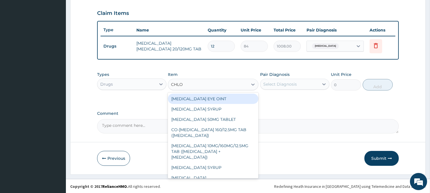
type input "CHLOR"
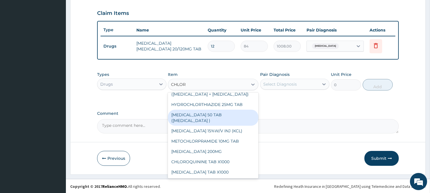
scroll to position [159, 0]
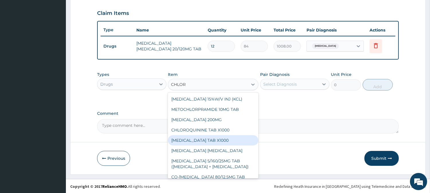
click at [207, 146] on div "CHLORPHENIRAMINE TAB X1000" at bounding box center [213, 140] width 91 height 10
type input "52.5"
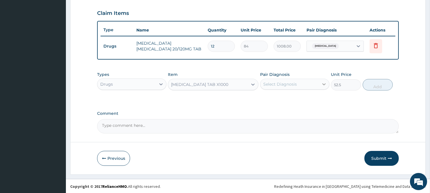
click at [321, 83] on icon at bounding box center [324, 84] width 6 height 6
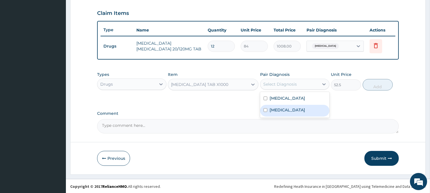
click at [295, 105] on div "Sepsis" at bounding box center [294, 111] width 69 height 12
checkbox input "true"
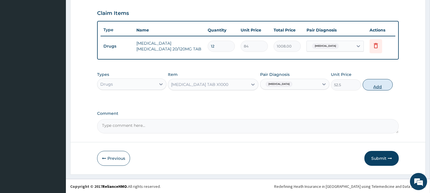
click at [383, 81] on button "Add" at bounding box center [378, 84] width 30 height 11
type input "0"
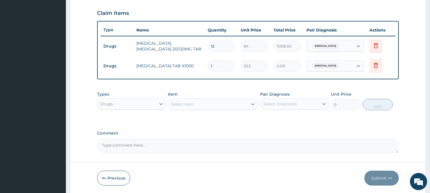
type input "0.00"
type input "5"
type input "262.50"
type input "5"
click at [214, 104] on div "Select Item" at bounding box center [208, 104] width 80 height 9
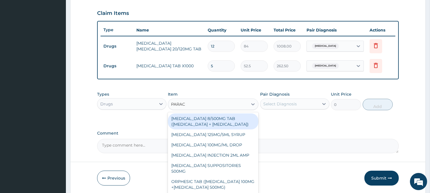
type input "PARACE"
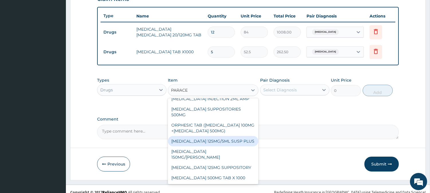
scroll to position [212, 0]
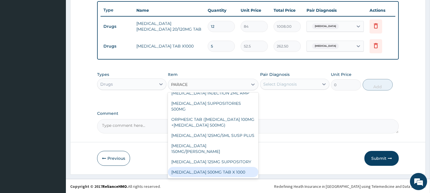
click at [220, 171] on div "PARACETAMOL 500MG TAB X 1000" at bounding box center [213, 172] width 91 height 10
type input "11.02499961853027"
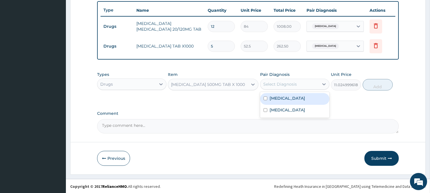
click at [293, 84] on div "Select Diagnosis" at bounding box center [280, 84] width 34 height 6
click at [298, 99] on div "Malaria" at bounding box center [294, 99] width 69 height 12
checkbox input "true"
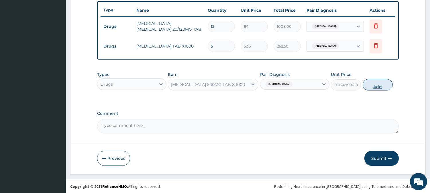
click at [385, 87] on button "Add" at bounding box center [378, 84] width 30 height 11
type input "0"
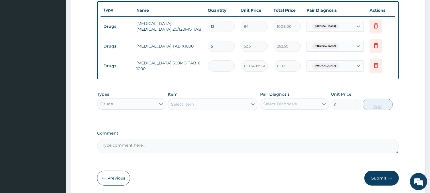
type input "0.00"
type input "9"
type input "99.22"
type input "9"
click at [185, 104] on div "Select Item" at bounding box center [182, 104] width 23 height 6
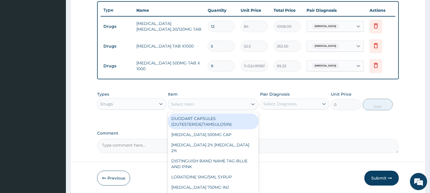
click at [155, 103] on div "Drugs" at bounding box center [126, 103] width 58 height 9
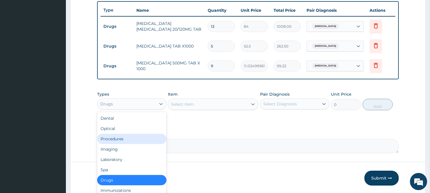
click at [117, 142] on div "Procedures" at bounding box center [131, 139] width 69 height 10
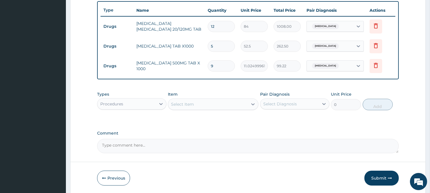
drag, startPoint x: 212, startPoint y: 103, endPoint x: 211, endPoint y: 109, distance: 5.6
click at [211, 109] on div "Select Item" at bounding box center [213, 104] width 91 height 11
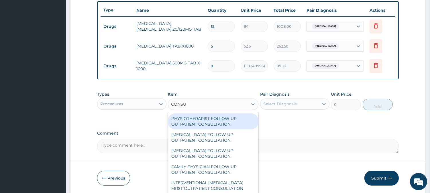
type input "CONSUL"
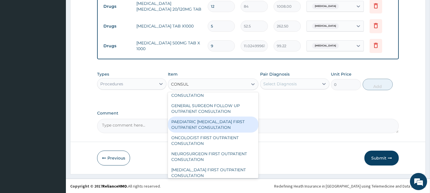
scroll to position [223, 0]
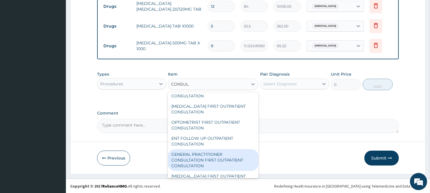
click at [202, 155] on div "GENERAL PRACTITIONER CONSULTATION FIRST OUTPATIENT CONSULTATION" at bounding box center [213, 160] width 91 height 22
type input "3000"
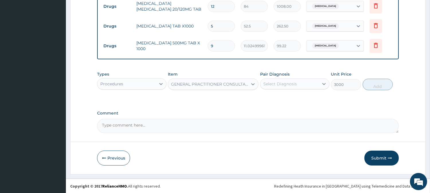
click at [285, 81] on div "Select Diagnosis" at bounding box center [280, 84] width 34 height 6
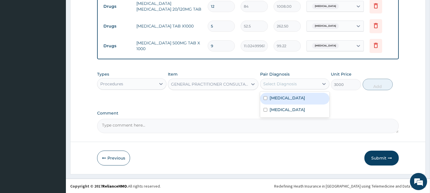
click at [286, 94] on div "Malaria" at bounding box center [294, 99] width 69 height 12
checkbox input "true"
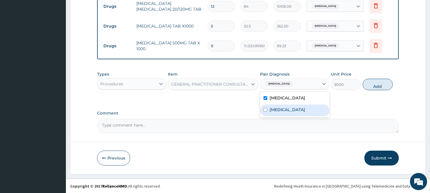
click at [292, 110] on div "Sepsis" at bounding box center [294, 111] width 69 height 12
checkbox input "true"
click at [382, 90] on div "Types Procedures Item GENERAL PRACTITIONER CONSULTATION FIRST OUTPATIENT CONSUL…" at bounding box center [248, 80] width 302 height 25
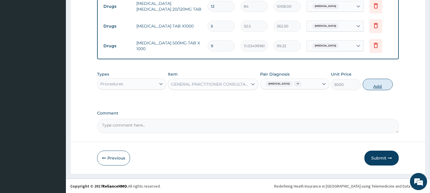
click at [382, 87] on button "Add" at bounding box center [378, 84] width 30 height 11
type input "0"
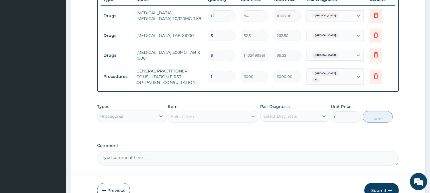
click at [139, 118] on div "Procedures" at bounding box center [126, 116] width 58 height 9
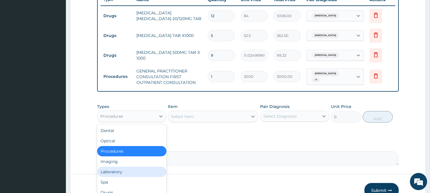
drag, startPoint x: 121, startPoint y: 171, endPoint x: 122, endPoint y: 151, distance: 20.4
click at [120, 172] on div "Laboratory" at bounding box center [131, 172] width 69 height 10
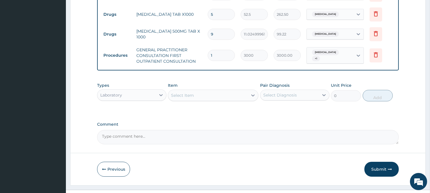
scroll to position [255, 0]
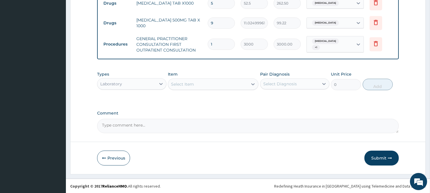
drag, startPoint x: 216, startPoint y: 80, endPoint x: 207, endPoint y: 81, distance: 9.0
click at [217, 80] on div "Select Item" at bounding box center [208, 84] width 80 height 9
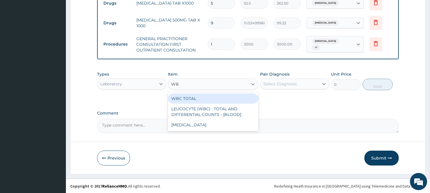
type input "WBC"
click at [201, 97] on div "WBC TOTAL" at bounding box center [213, 98] width 91 height 10
type input "1500"
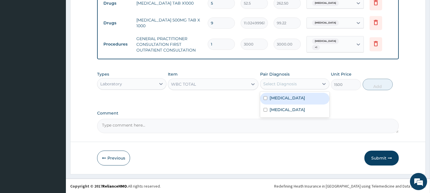
click at [300, 85] on div "Select Diagnosis" at bounding box center [290, 83] width 58 height 9
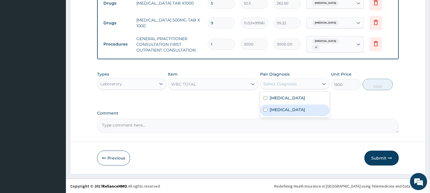
click at [295, 105] on div "Sepsis" at bounding box center [294, 111] width 69 height 12
checkbox input "true"
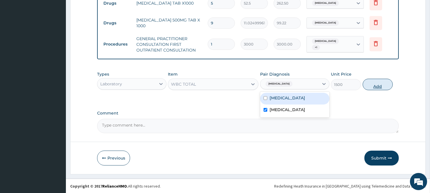
click at [367, 86] on button "Add" at bounding box center [378, 84] width 30 height 11
type input "0"
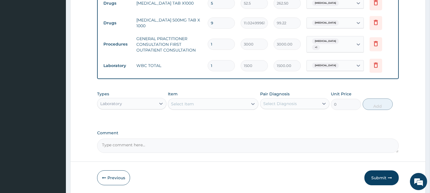
click at [228, 101] on div "Select Item" at bounding box center [208, 103] width 80 height 9
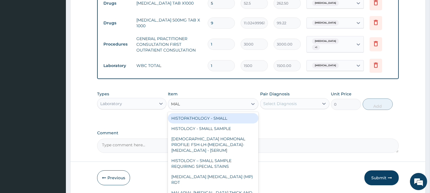
type input "MALA"
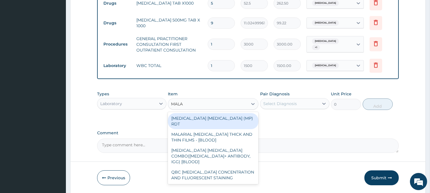
click at [237, 118] on div "MALARIA PARASITE (MP) RDT" at bounding box center [213, 121] width 91 height 16
type input "1500"
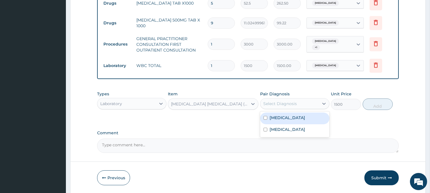
click at [274, 108] on div "Select Diagnosis" at bounding box center [294, 103] width 69 height 11
click at [274, 115] on label "Malaria" at bounding box center [288, 118] width 36 height 6
checkbox input "true"
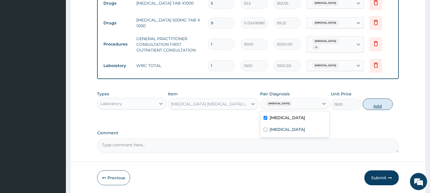
click at [388, 97] on div "Types Laboratory Item MALARIA PARASITE (MP) RDT Pair Diagnosis option Malaria, …" at bounding box center [248, 100] width 302 height 25
click at [381, 102] on button "Add" at bounding box center [378, 104] width 30 height 11
type input "0"
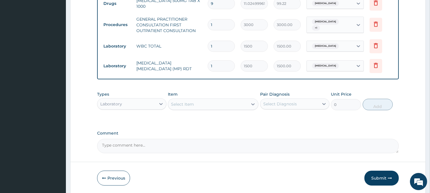
scroll to position [295, 0]
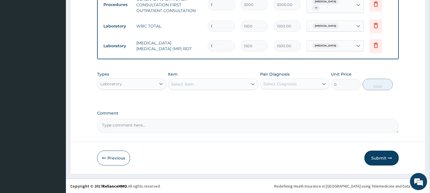
drag, startPoint x: 383, startPoint y: 156, endPoint x: 346, endPoint y: 179, distance: 43.2
click at [377, 160] on button "Submit" at bounding box center [382, 158] width 34 height 15
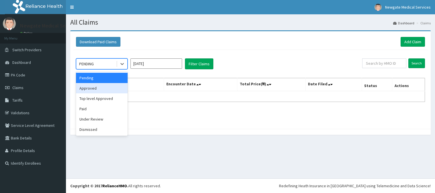
click at [101, 88] on div "Approved" at bounding box center [102, 88] width 52 height 10
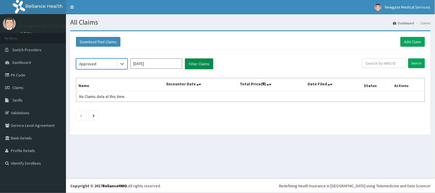
click at [195, 68] on button "Filter Claims" at bounding box center [199, 63] width 28 height 11
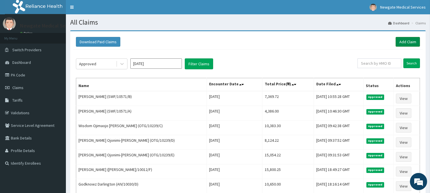
click at [400, 41] on link "Add Claim" at bounding box center [408, 42] width 24 height 10
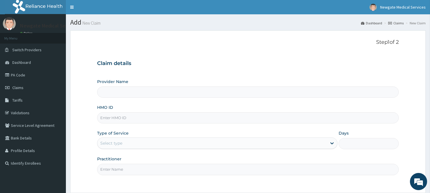
type input "Newgate Medical Services Ltd - [GEOGRAPHIC_DATA]"
paste input "GFQ/10026/A"
type input "GFQ/10026/A"
click at [119, 139] on div "Select type" at bounding box center [212, 143] width 230 height 9
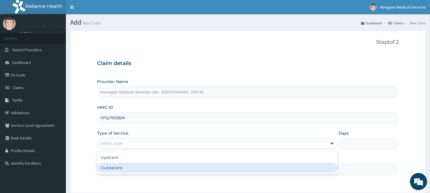
click at [116, 168] on div "Outpatient" at bounding box center [217, 168] width 240 height 10
type input "1"
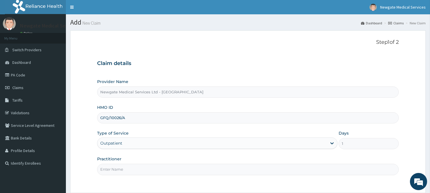
click at [116, 168] on input "Practitioner" at bounding box center [248, 169] width 302 height 11
type input "DR [PERSON_NAME]"
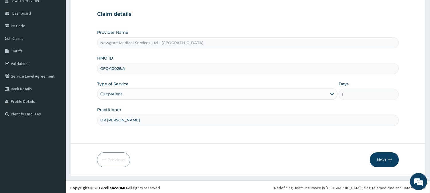
scroll to position [51, 0]
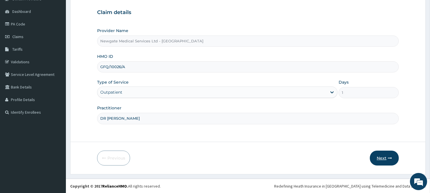
click at [374, 160] on button "Next" at bounding box center [384, 158] width 29 height 15
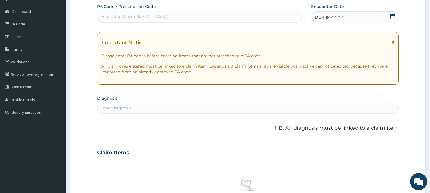
scroll to position [0, 0]
click at [110, 19] on div "Enter Code(Secondary Care Only)" at bounding box center [133, 17] width 67 height 6
paste input "PA/D4BCE1"
type input "PA/D4BCE1"
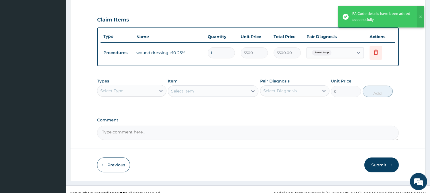
scroll to position [192, 0]
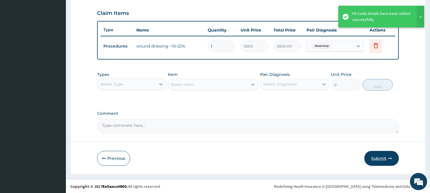
click at [386, 156] on button "Submit" at bounding box center [382, 158] width 34 height 15
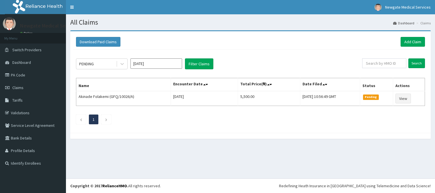
click at [416, 47] on div "Download Paid Claims Add Claim" at bounding box center [250, 42] width 355 height 16
click at [415, 44] on link "Add Claim" at bounding box center [412, 42] width 24 height 10
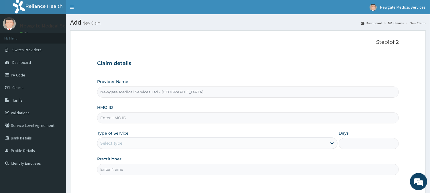
paste input "MHG/10457/A"
type input "MHG/10457/A"
click at [114, 142] on div "Select type" at bounding box center [111, 143] width 22 height 6
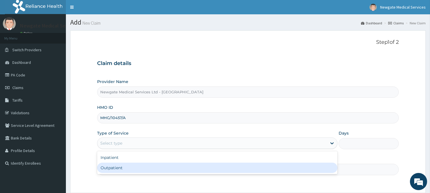
click at [113, 168] on div "Outpatient" at bounding box center [217, 168] width 240 height 10
type input "1"
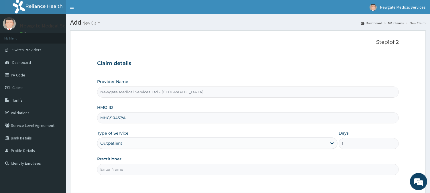
click at [115, 173] on input "Practitioner" at bounding box center [248, 169] width 302 height 11
type input "DR AGBENLA"
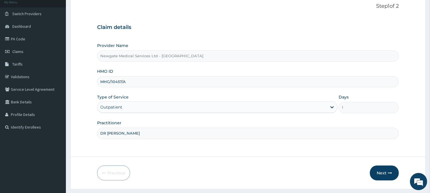
scroll to position [51, 0]
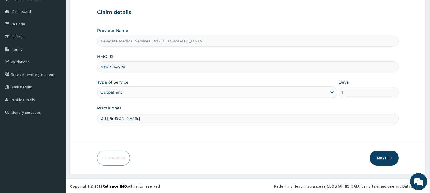
click at [385, 157] on button "Next" at bounding box center [384, 158] width 29 height 15
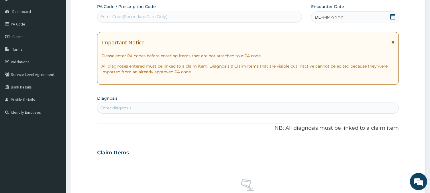
click at [348, 15] on div "DD-MM-YYYY" at bounding box center [355, 16] width 88 height 11
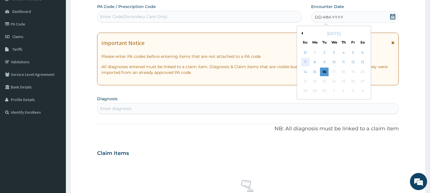
click at [308, 62] on div "7" at bounding box center [305, 62] width 9 height 9
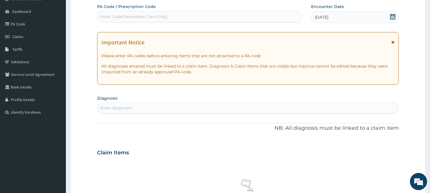
click at [151, 105] on div "Enter diagnosis" at bounding box center [247, 107] width 301 height 9
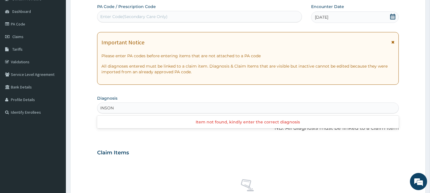
type input "INSO"
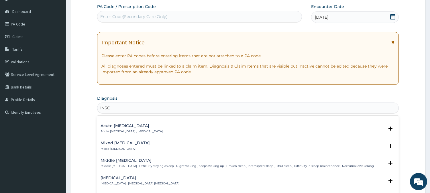
scroll to position [64, 0]
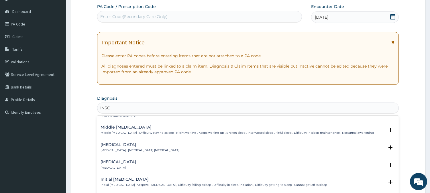
click at [125, 164] on h4 "[MEDICAL_DATA]" at bounding box center [119, 162] width 36 height 4
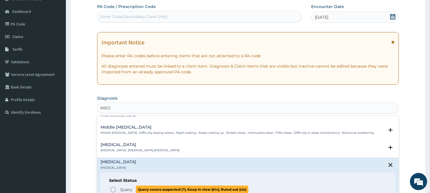
click at [111, 188] on circle "status option query" at bounding box center [113, 189] width 5 height 5
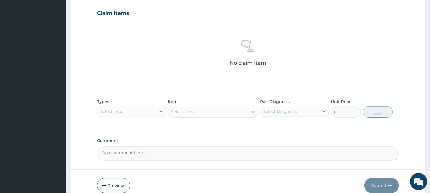
scroll to position [220, 0]
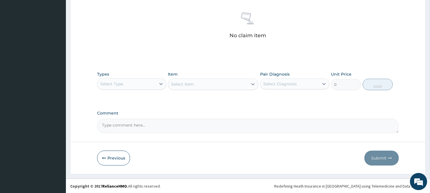
click at [148, 82] on div "Select Type" at bounding box center [126, 83] width 58 height 9
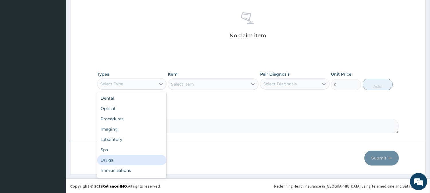
click at [114, 158] on div "Drugs" at bounding box center [131, 160] width 69 height 10
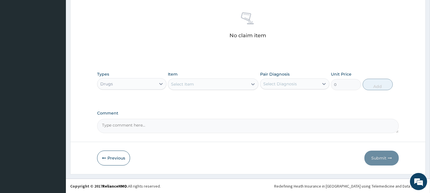
click at [240, 84] on div "Select Item" at bounding box center [208, 84] width 80 height 9
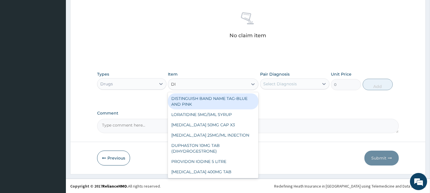
type input "DIA"
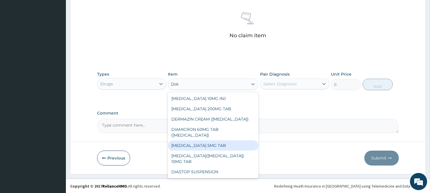
click at [216, 148] on div "[MEDICAL_DATA] 5MG TAB" at bounding box center [213, 145] width 91 height 10
type input "52.5"
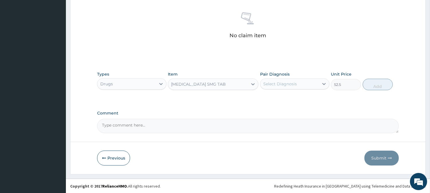
click at [286, 92] on div "Types Drugs Item DIAZEPAM 5MG TAB Pair Diagnosis Select Diagnosis Unit Price 52…" at bounding box center [248, 80] width 302 height 25
click at [287, 86] on div "Select Diagnosis" at bounding box center [280, 84] width 34 height 6
click at [280, 96] on label "[MEDICAL_DATA]" at bounding box center [288, 98] width 36 height 6
checkbox input "true"
click at [370, 85] on button "Add" at bounding box center [378, 84] width 30 height 11
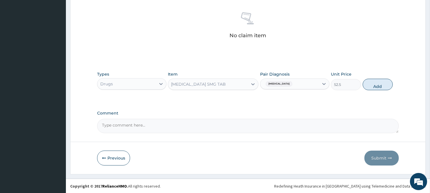
type input "0"
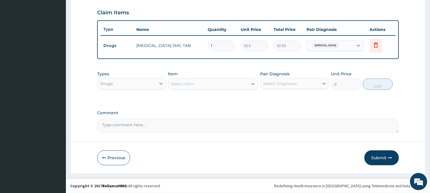
scroll to position [192, 0]
type input "14"
type input "735.00"
type input "14"
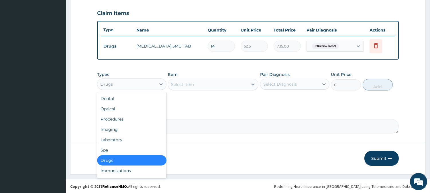
click at [128, 85] on div "Drugs" at bounding box center [126, 84] width 58 height 9
click at [136, 119] on div "Procedures" at bounding box center [131, 119] width 69 height 10
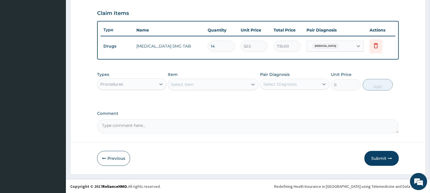
drag, startPoint x: 196, startPoint y: 81, endPoint x: 202, endPoint y: 79, distance: 6.5
click at [202, 79] on div "Select Item" at bounding box center [213, 84] width 91 height 11
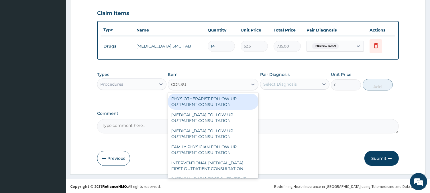
type input "CONSUL"
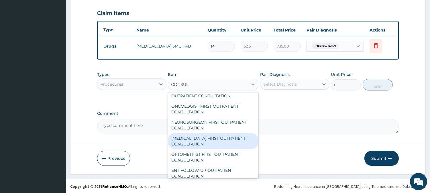
scroll to position [223, 0]
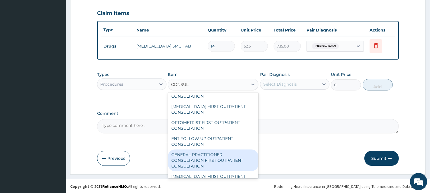
click at [201, 158] on div "GENERAL PRACTITIONER CONSULTATION FIRST OUTPATIENT CONSULTATION" at bounding box center [213, 161] width 91 height 22
type input "3000"
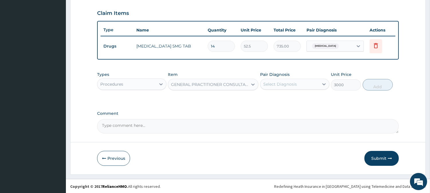
click at [287, 75] on label "Pair Diagnosis" at bounding box center [275, 75] width 30 height 6
click at [287, 89] on div "Pair Diagnosis Select Diagnosis" at bounding box center [294, 81] width 69 height 19
click at [288, 85] on div "Select Diagnosis" at bounding box center [280, 84] width 34 height 6
click at [280, 97] on label "[MEDICAL_DATA]" at bounding box center [288, 98] width 36 height 6
checkbox input "true"
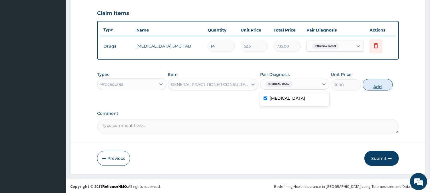
click at [375, 84] on button "Add" at bounding box center [378, 84] width 30 height 11
type input "0"
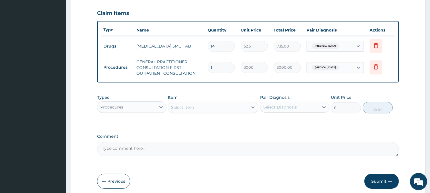
scroll to position [215, 0]
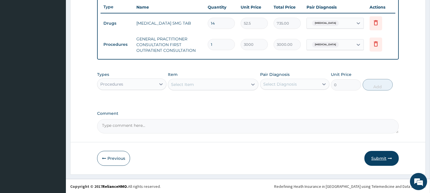
click at [373, 155] on button "Submit" at bounding box center [382, 158] width 34 height 15
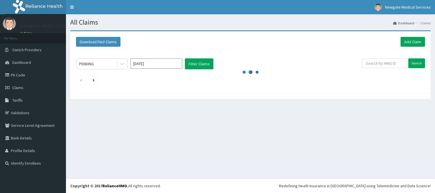
click at [408, 45] on link "Add Claim" at bounding box center [412, 42] width 24 height 10
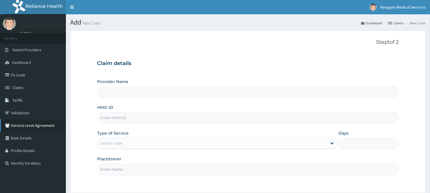
type input "Newgate Medical Services Ltd - [GEOGRAPHIC_DATA]"
paste input "MHG/10457/A"
type input "MHG/10457/A"
click at [112, 145] on div "Select type" at bounding box center [111, 143] width 22 height 6
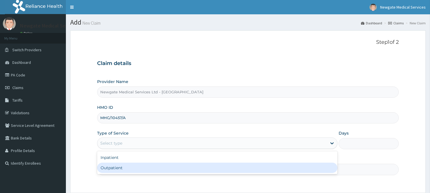
click at [118, 167] on div "Outpatient" at bounding box center [217, 168] width 240 height 10
type input "1"
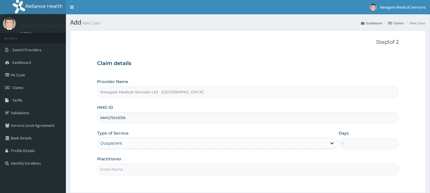
click at [120, 169] on input "Practitioner" at bounding box center [248, 169] width 302 height 11
type input "DR [PERSON_NAME]"
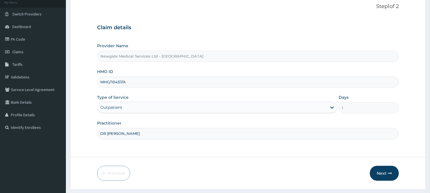
scroll to position [51, 0]
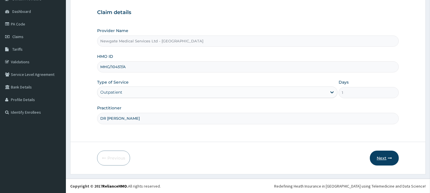
click at [377, 158] on button "Next" at bounding box center [384, 158] width 29 height 15
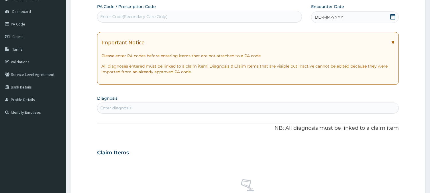
click at [334, 13] on div "DD-MM-YYYY" at bounding box center [355, 16] width 88 height 11
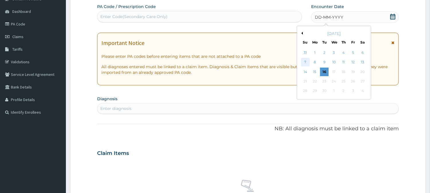
click at [308, 62] on div "7" at bounding box center [305, 62] width 9 height 9
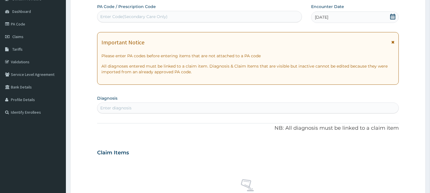
click at [185, 101] on section "Diagnosis Enter diagnosis" at bounding box center [248, 103] width 302 height 19
click at [185, 109] on div "Enter diagnosis" at bounding box center [247, 107] width 301 height 9
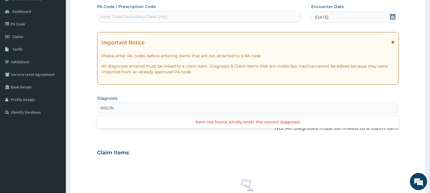
type input "INSO"
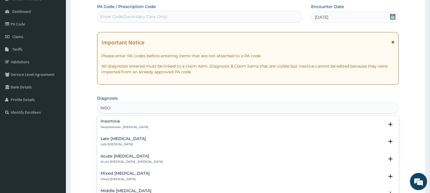
click at [130, 125] on p "Sleeplessness , [MEDICAL_DATA]" at bounding box center [125, 127] width 48 height 4
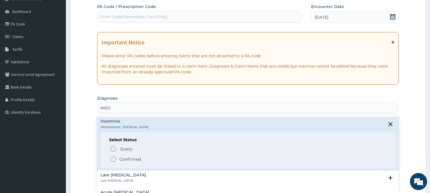
click at [152, 124] on div "[MEDICAL_DATA] Sleeplessness , [MEDICAL_DATA]" at bounding box center [248, 124] width 295 height 10
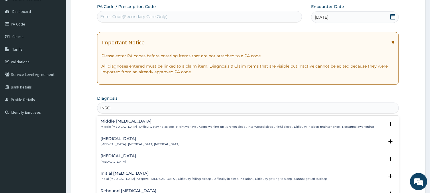
scroll to position [95, 0]
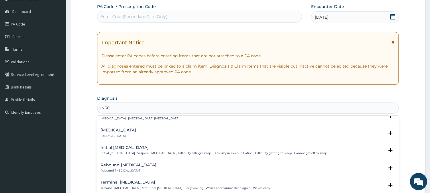
click at [112, 131] on h4 "[MEDICAL_DATA]" at bounding box center [119, 130] width 36 height 4
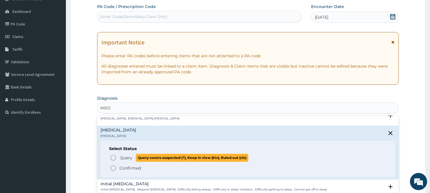
click at [111, 160] on icon "status option query" at bounding box center [113, 157] width 7 height 7
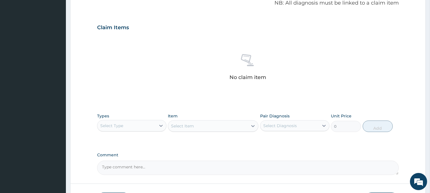
scroll to position [179, 0]
click at [130, 121] on div "Select Type" at bounding box center [126, 125] width 58 height 9
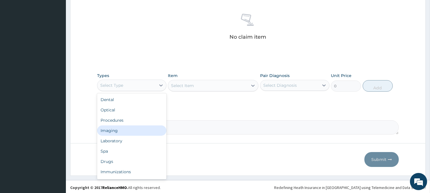
scroll to position [220, 0]
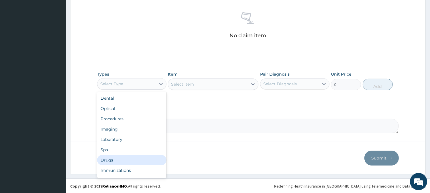
click at [119, 156] on div "Drugs" at bounding box center [131, 160] width 69 height 10
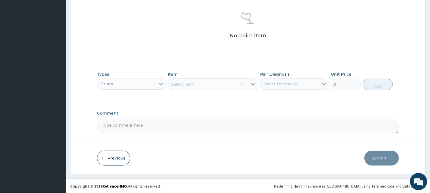
click at [225, 84] on div "Select Item" at bounding box center [213, 84] width 91 height 11
click at [225, 83] on div "Select Item" at bounding box center [213, 84] width 91 height 11
click at [209, 84] on div "Select Item" at bounding box center [213, 84] width 91 height 11
click at [225, 83] on div "Select Item" at bounding box center [213, 84] width 91 height 11
click at [241, 85] on div "Select Item" at bounding box center [213, 84] width 91 height 11
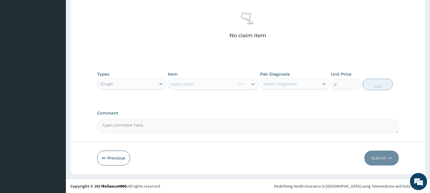
click at [201, 84] on div "Select Item" at bounding box center [213, 84] width 91 height 11
click at [214, 84] on div "Select Item" at bounding box center [208, 84] width 80 height 9
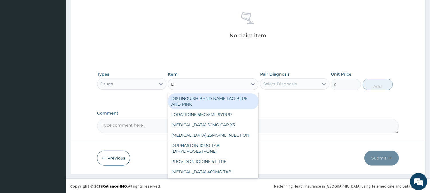
type input "DIA"
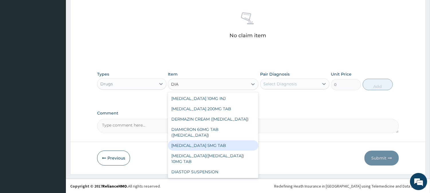
click at [210, 144] on div "[MEDICAL_DATA] 5MG TAB" at bounding box center [213, 145] width 91 height 10
type input "52.5"
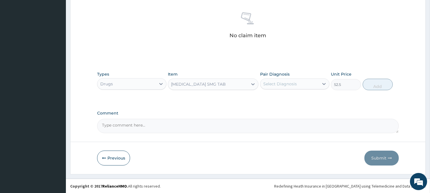
click at [288, 84] on div "Select Diagnosis" at bounding box center [280, 84] width 34 height 6
drag, startPoint x: 286, startPoint y: 97, endPoint x: 299, endPoint y: 99, distance: 13.6
click at [286, 97] on label "[MEDICAL_DATA]" at bounding box center [288, 98] width 36 height 6
checkbox input "true"
click at [375, 86] on button "Add" at bounding box center [378, 84] width 30 height 11
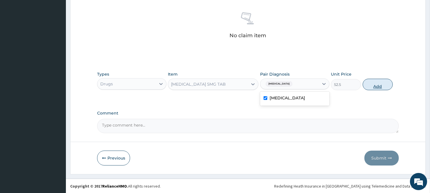
type input "0"
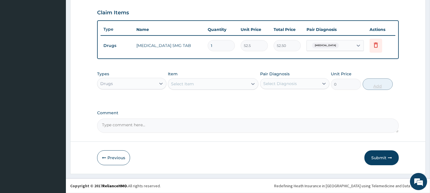
scroll to position [192, 0]
type input "14"
type input "735.00"
type input "14"
click at [160, 87] on div at bounding box center [161, 84] width 10 height 10
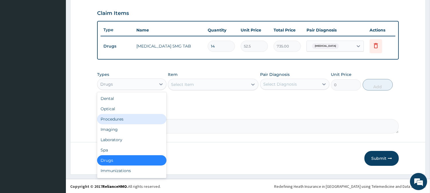
click at [144, 116] on div "Procedures" at bounding box center [131, 119] width 69 height 10
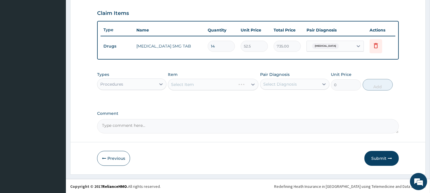
click at [224, 85] on div "Select Item" at bounding box center [213, 84] width 91 height 11
click at [201, 88] on div "Select Item" at bounding box center [208, 84] width 80 height 9
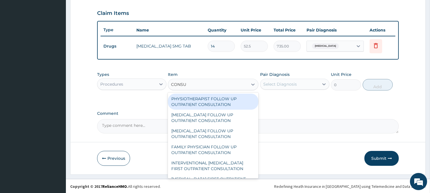
type input "CONSUL"
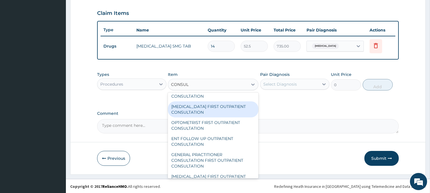
scroll to position [255, 0]
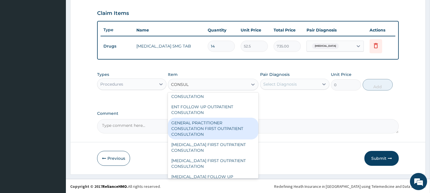
click at [190, 131] on div "GENERAL PRACTITIONER CONSULTATION FIRST OUTPATIENT CONSULTATION" at bounding box center [213, 129] width 91 height 22
type input "3000"
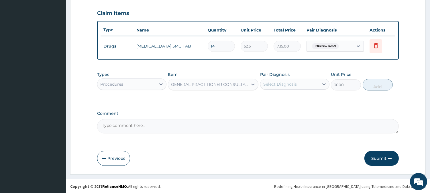
click at [291, 81] on div "Select Diagnosis" at bounding box center [280, 84] width 34 height 6
click at [290, 95] on label "Chronic insomnia" at bounding box center [288, 98] width 36 height 6
checkbox input "true"
click at [387, 85] on button "Add" at bounding box center [378, 84] width 30 height 11
type input "0"
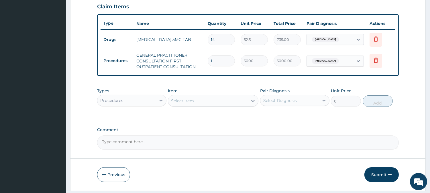
scroll to position [215, 0]
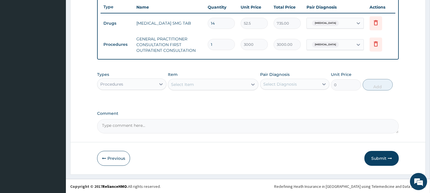
drag, startPoint x: 371, startPoint y: 156, endPoint x: 366, endPoint y: 150, distance: 8.4
click at [371, 156] on button "Submit" at bounding box center [382, 158] width 34 height 15
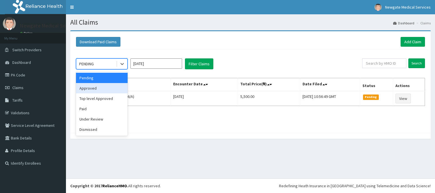
click at [105, 89] on div "Approved" at bounding box center [102, 88] width 52 height 10
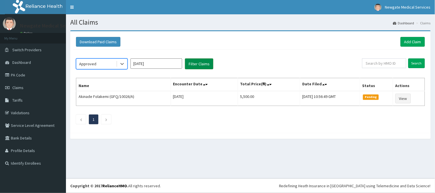
click at [188, 65] on button "Filter Claims" at bounding box center [199, 63] width 28 height 11
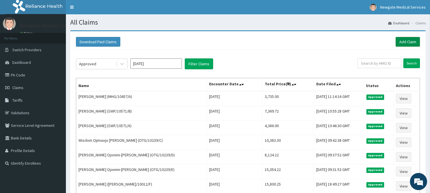
click at [409, 44] on link "Add Claim" at bounding box center [408, 42] width 24 height 10
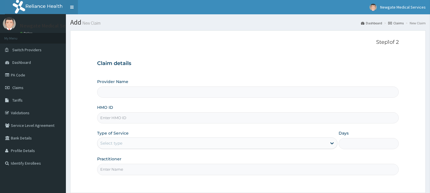
type input "Newgate Medical Services Ltd - [GEOGRAPHIC_DATA]"
paste input "BOF/10088/A"
type input "BOF/10088/A"
click at [128, 49] on div "Step 1 of 2 Claim details Provider Name Newgate Medical Services Ltd - Ikorodu …" at bounding box center [248, 111] width 302 height 145
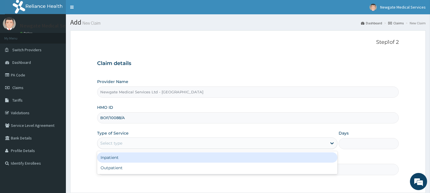
click at [117, 142] on div "Select type" at bounding box center [111, 143] width 22 height 6
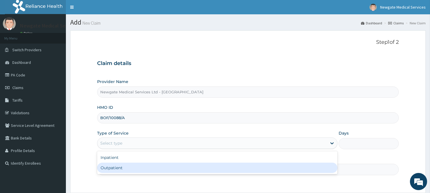
click at [120, 166] on div "Outpatient" at bounding box center [217, 168] width 240 height 10
type input "1"
click at [120, 166] on input "Practitioner" at bounding box center [248, 169] width 302 height 11
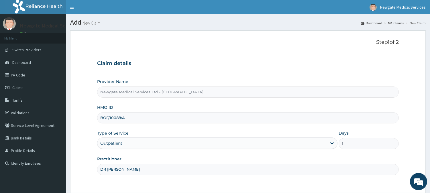
type input "[PERSON_NAME]"
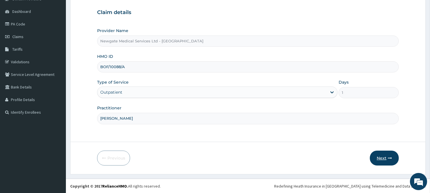
click at [387, 152] on button "Next" at bounding box center [384, 158] width 29 height 15
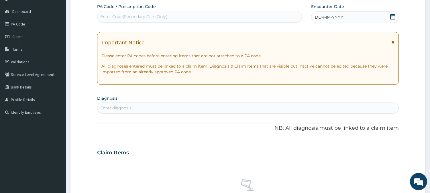
click at [357, 15] on div "DD-MM-YYYY" at bounding box center [355, 16] width 88 height 11
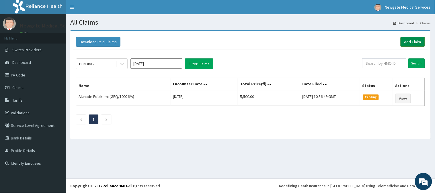
click at [413, 44] on link "Add Claim" at bounding box center [412, 42] width 24 height 10
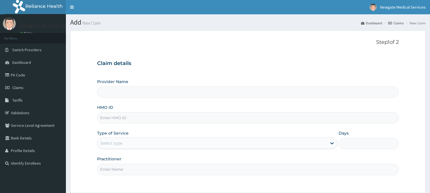
type input "Newgate Medical Services Ltd - [GEOGRAPHIC_DATA]"
